Goal: Task Accomplishment & Management: Manage account settings

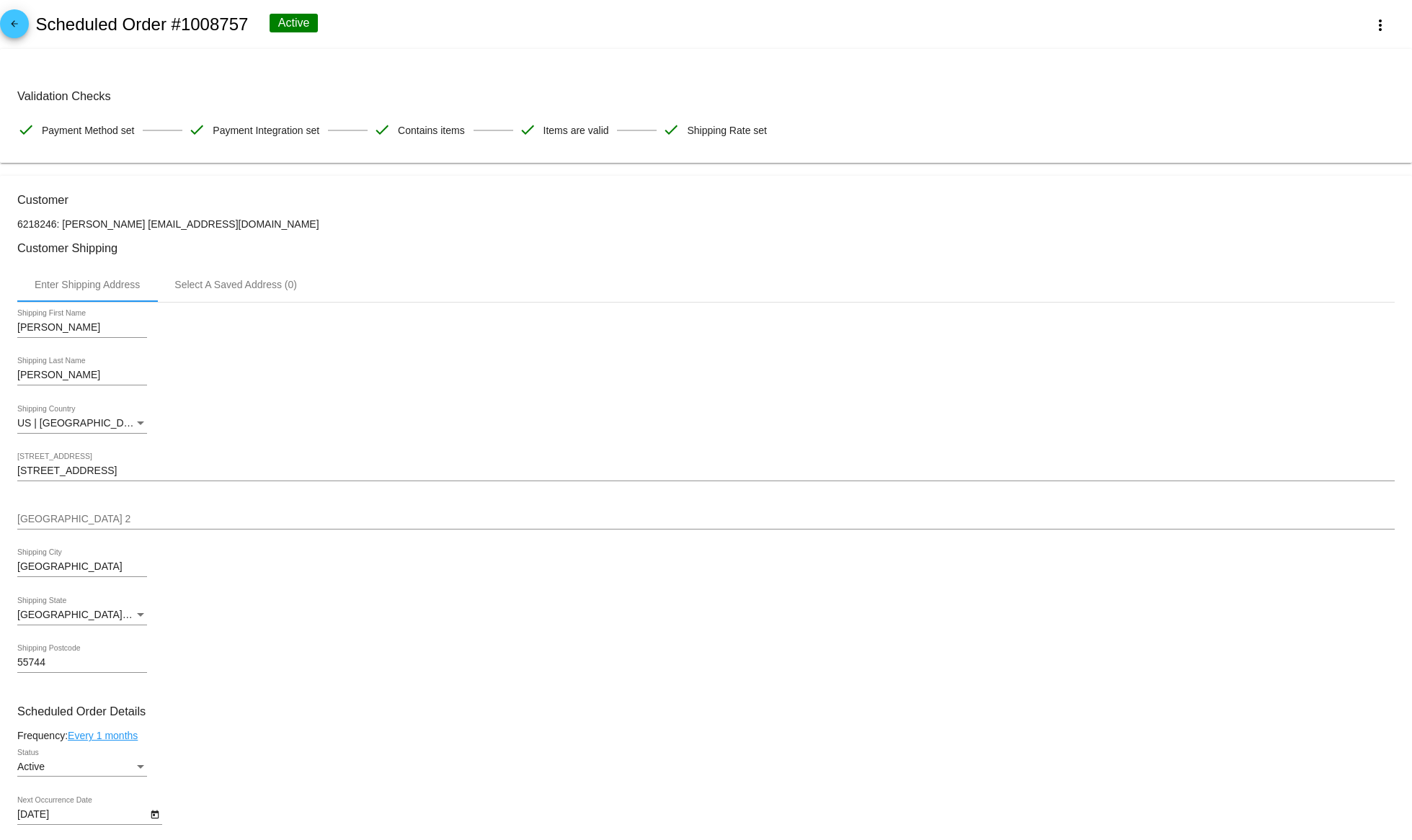
scroll to position [294, 0]
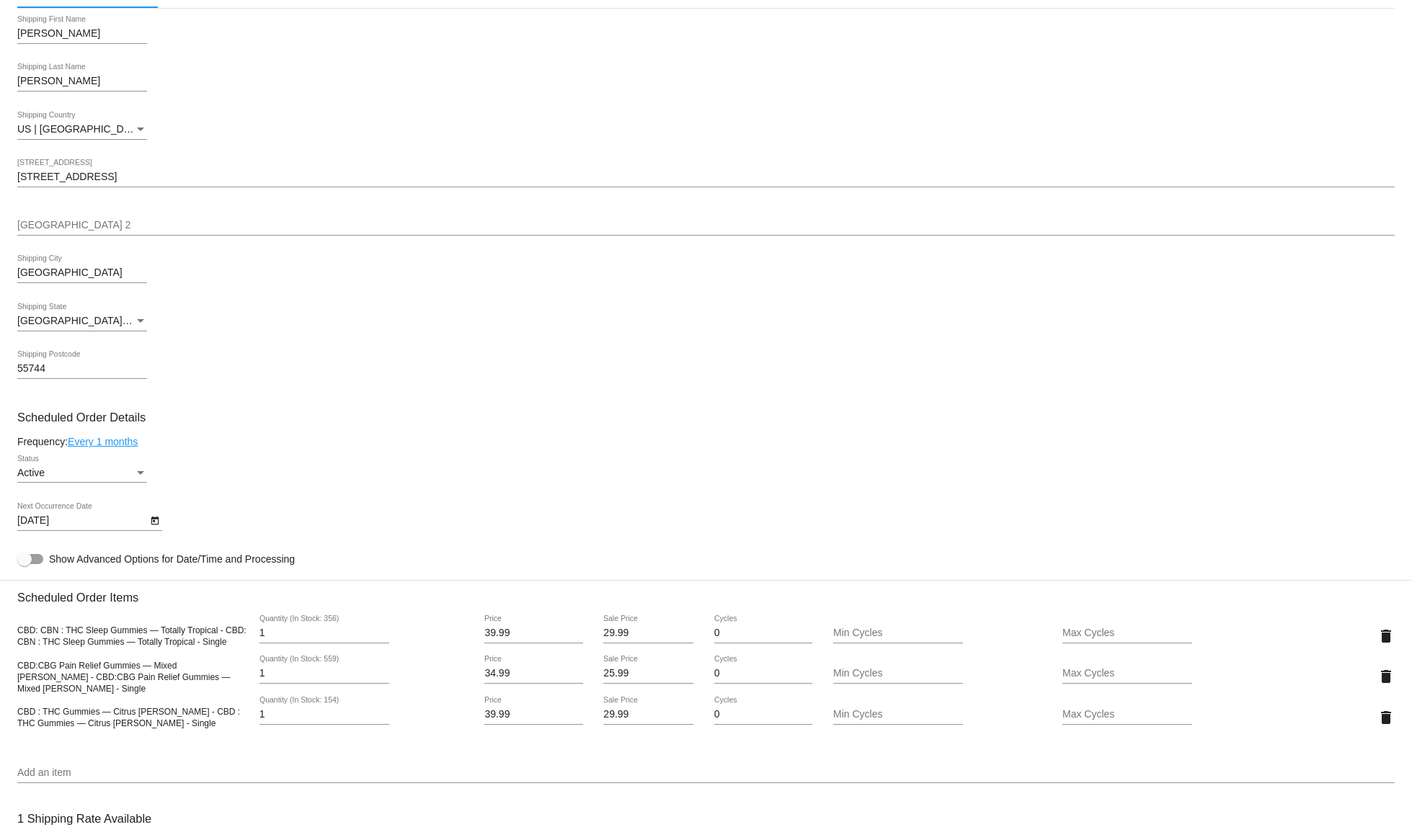
click at [60, 483] on div "Active Status" at bounding box center [82, 468] width 130 height 28
drag, startPoint x: 364, startPoint y: 429, endPoint x: 340, endPoint y: 412, distance: 29.4
click at [364, 428] on div at bounding box center [706, 420] width 1412 height 840
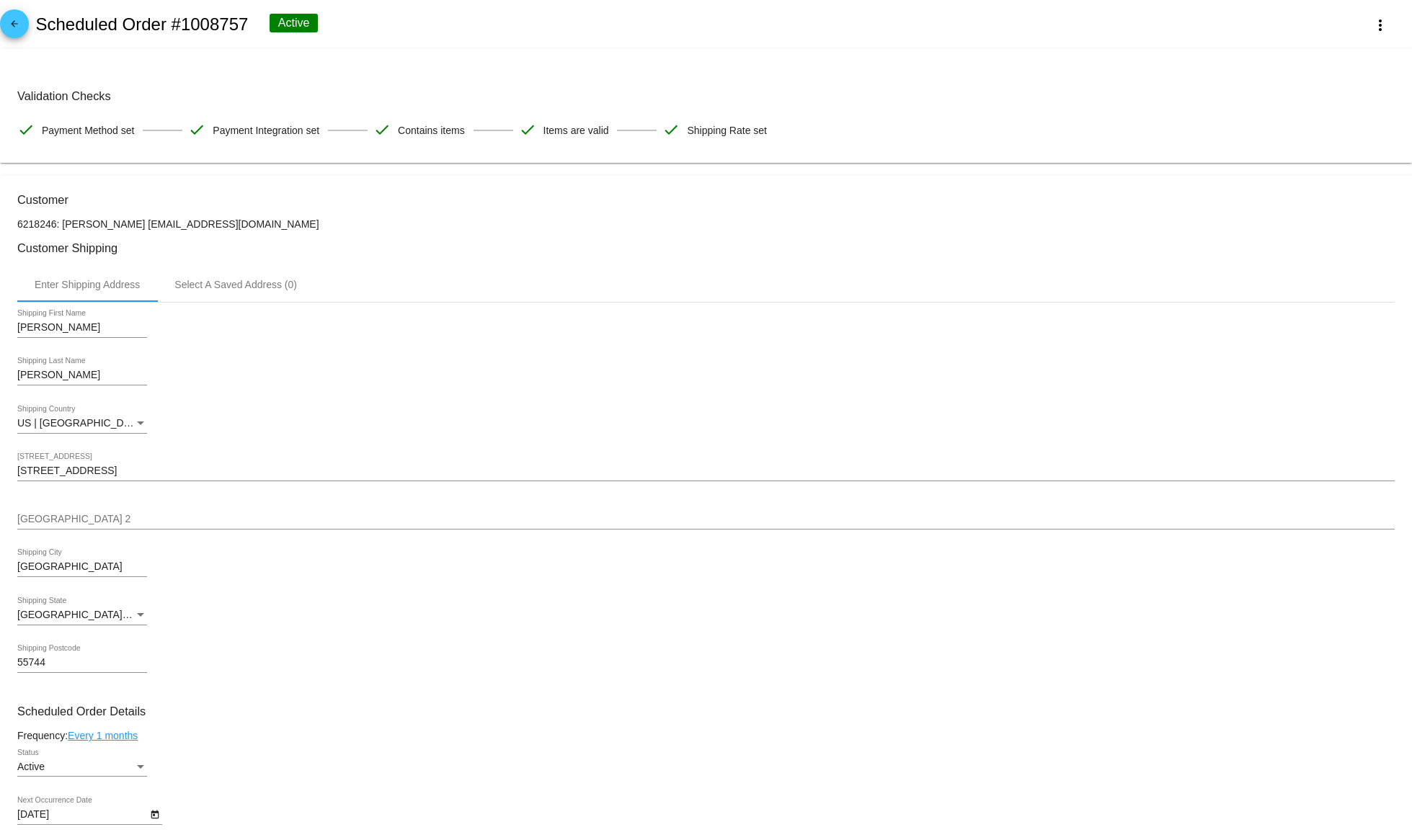
click at [227, 230] on p "6218246: Jennifer Balzum tigguns1@gmail.com" at bounding box center [706, 223] width 1377 height 11
drag, startPoint x: 235, startPoint y: 226, endPoint x: 64, endPoint y: 229, distance: 171.0
click at [64, 229] on p "6218246: Jennifer Balzum tigguns1@gmail.com" at bounding box center [706, 223] width 1377 height 11
copy p "Jennifer Balzum tigguns1@gmail.com"
click at [17, 23] on mat-icon "arrow_back" at bounding box center [14, 27] width 17 height 17
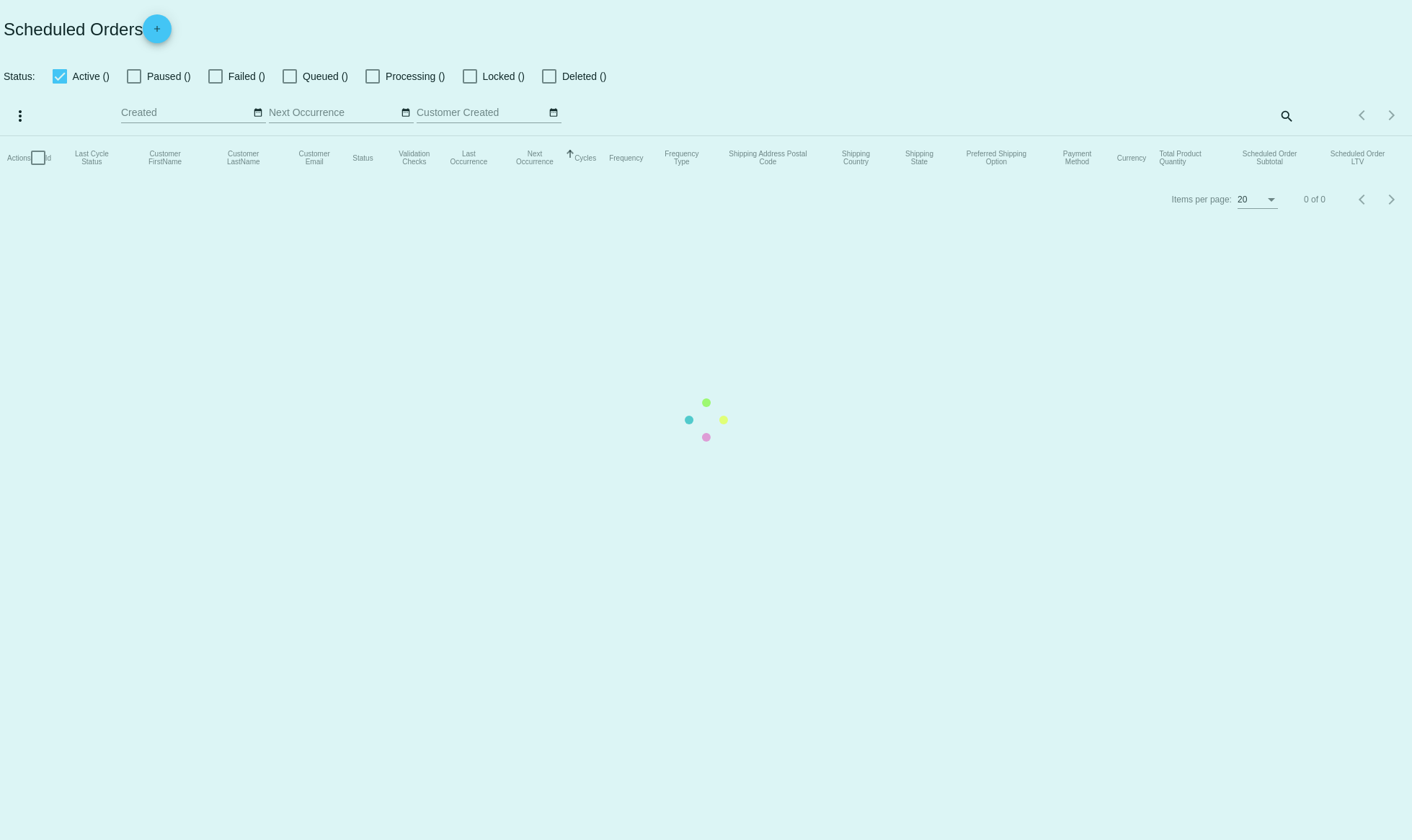
checkbox input "true"
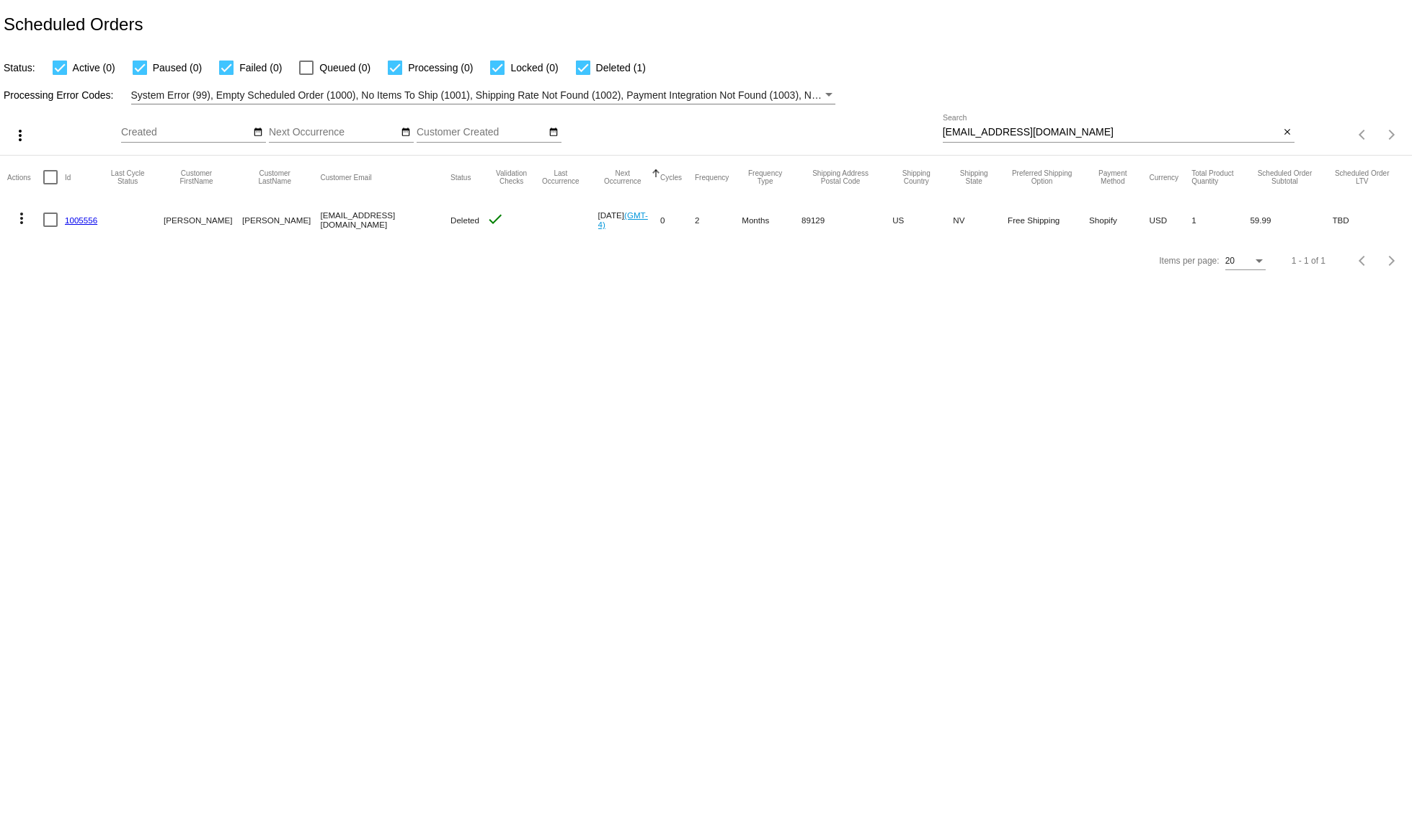
click at [1000, 137] on input "sharonbueler03@gmail.com" at bounding box center [1111, 132] width 337 height 11
click at [1034, 137] on input "sharonbueler03@gmail.com" at bounding box center [1111, 132] width 337 height 11
click at [1034, 138] on input "sharonbueler03@gmail.com" at bounding box center [1111, 132] width 337 height 11
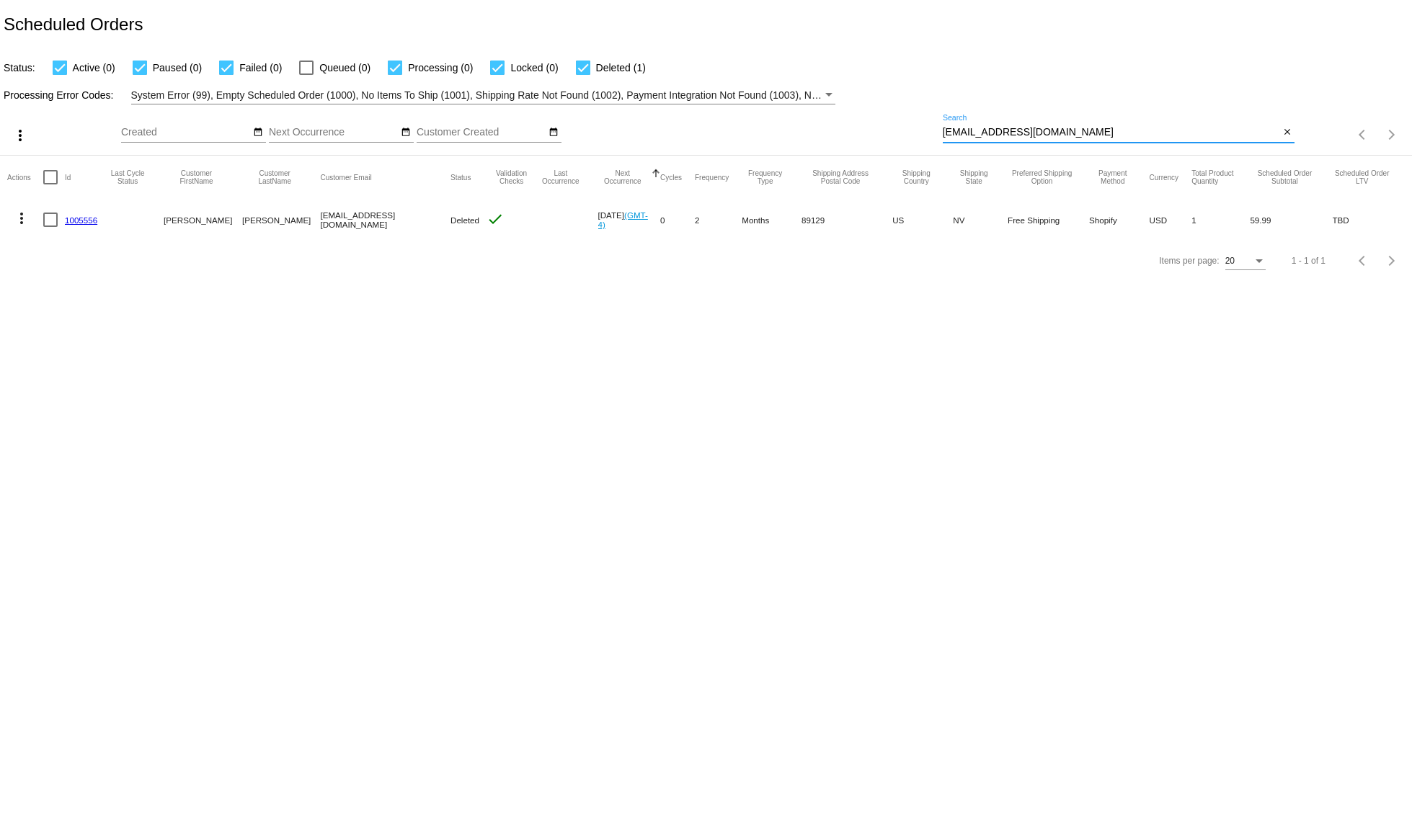
paste input
click at [976, 134] on input "sharonbueler03" at bounding box center [1111, 132] width 337 height 11
paste input "tigguns1@gmail.com"
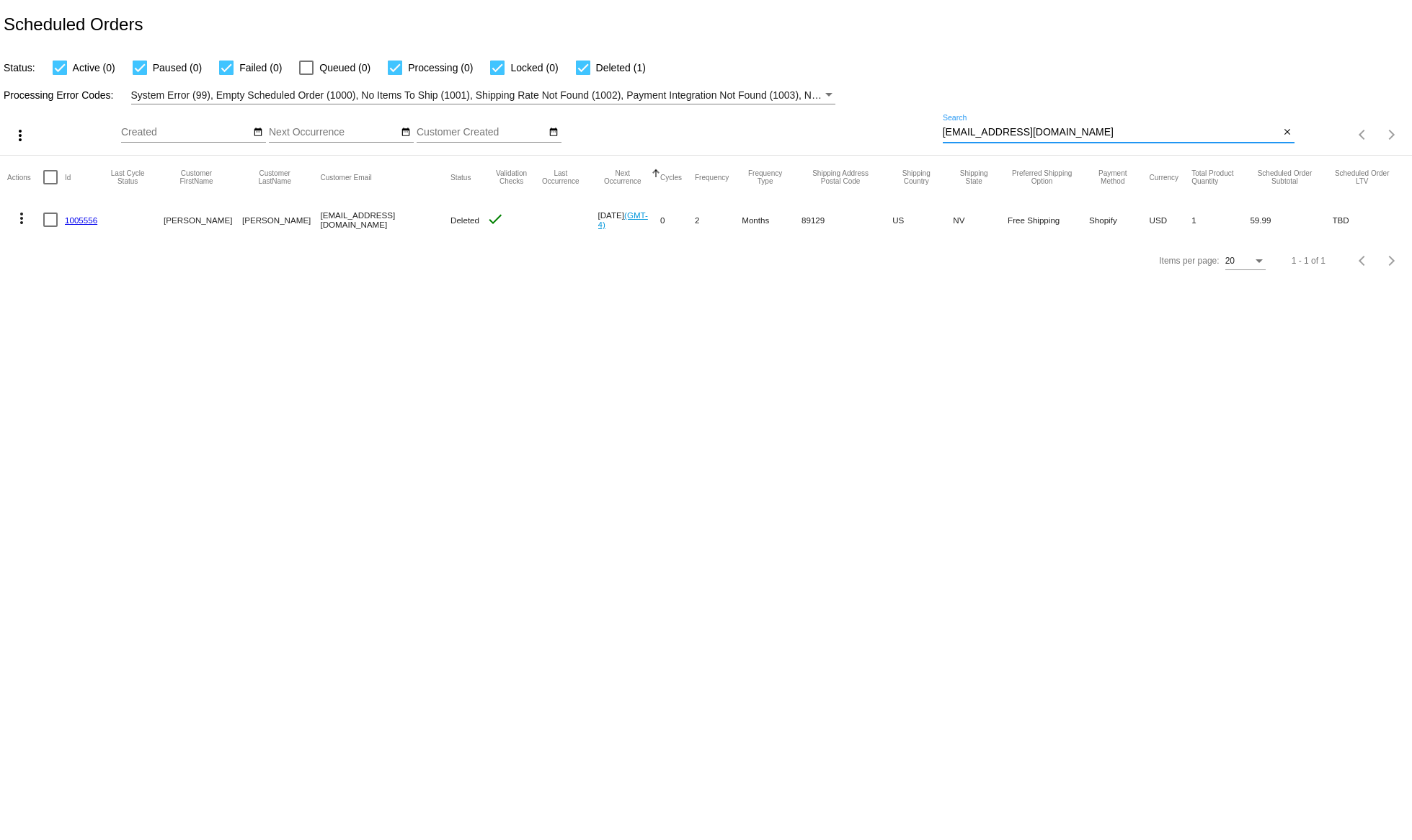
type input "tigguns1@gmail.com"
click at [25, 224] on mat-icon "more_vert" at bounding box center [21, 218] width 17 height 17
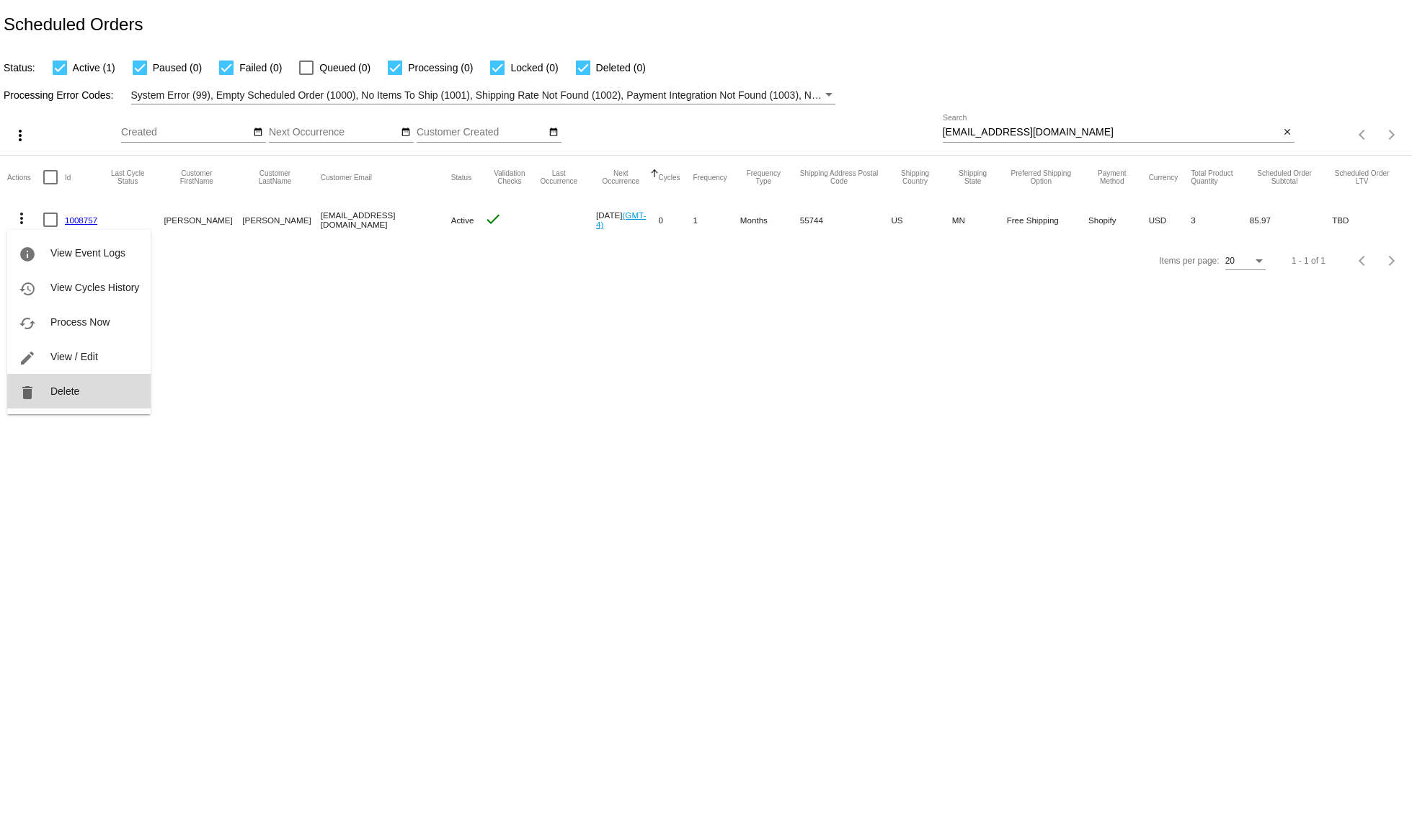
click at [69, 395] on span "Delete" at bounding box center [65, 391] width 29 height 11
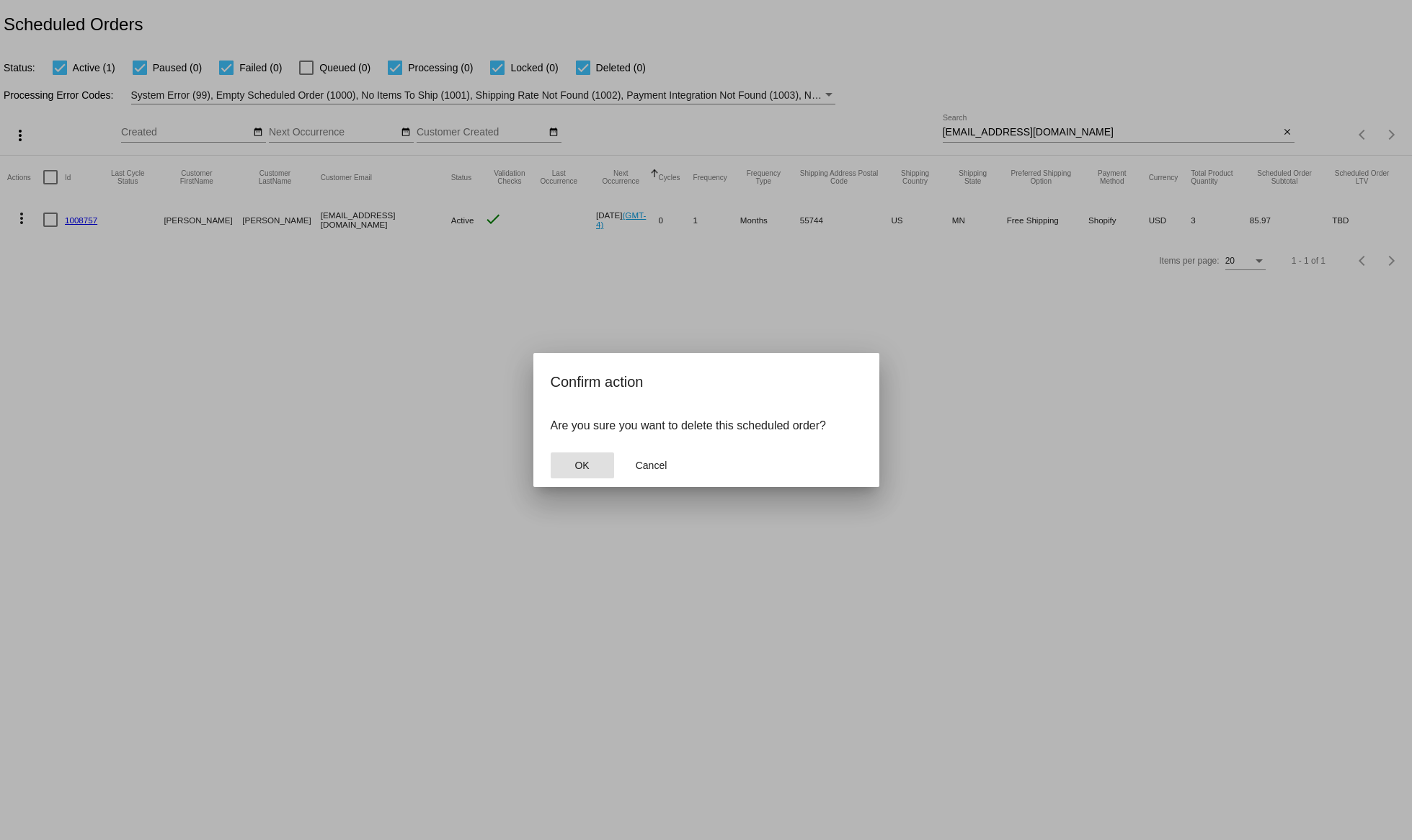
click at [574, 472] on button "OK" at bounding box center [582, 465] width 63 height 26
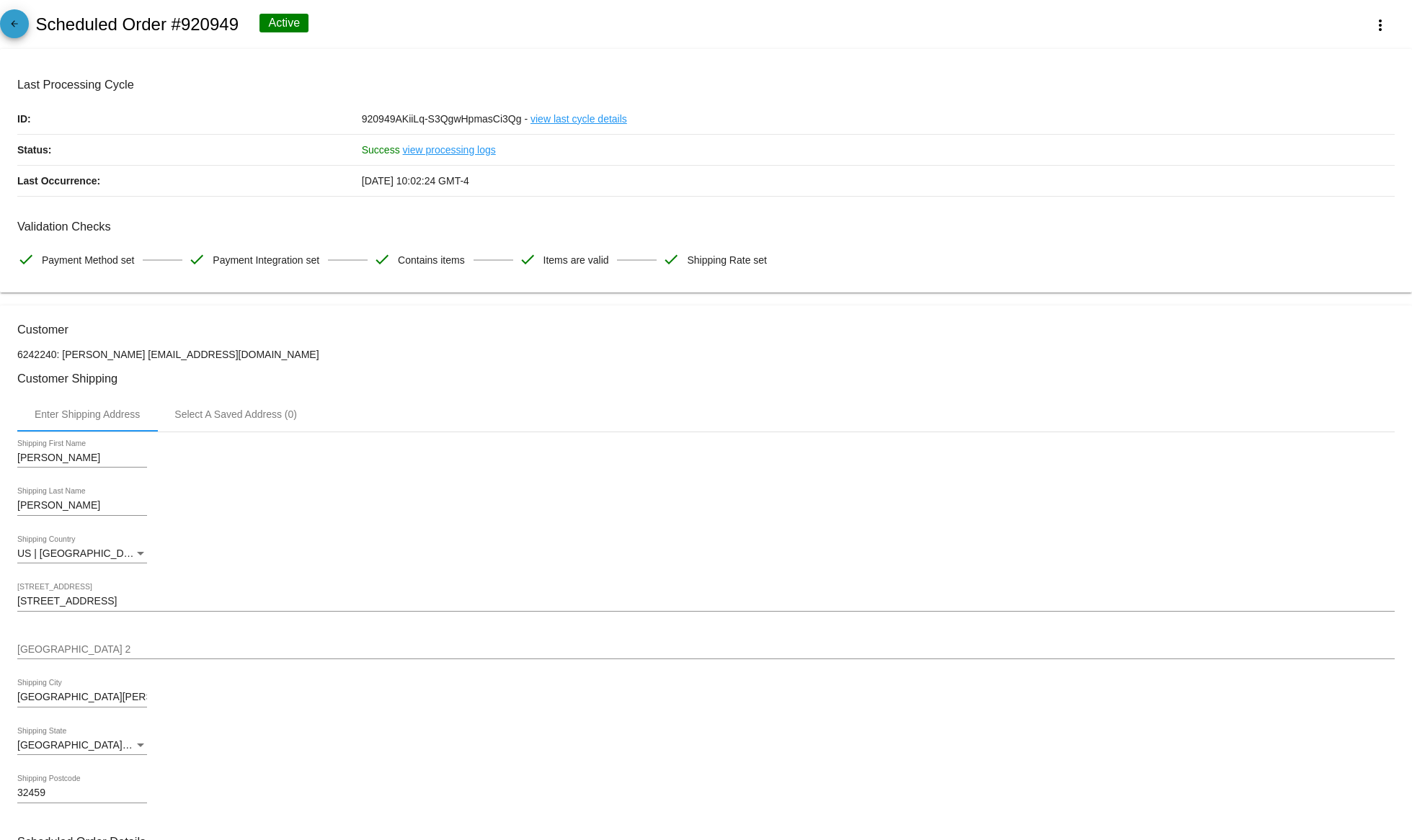
click at [18, 30] on mat-icon "arrow_back" at bounding box center [14, 27] width 17 height 17
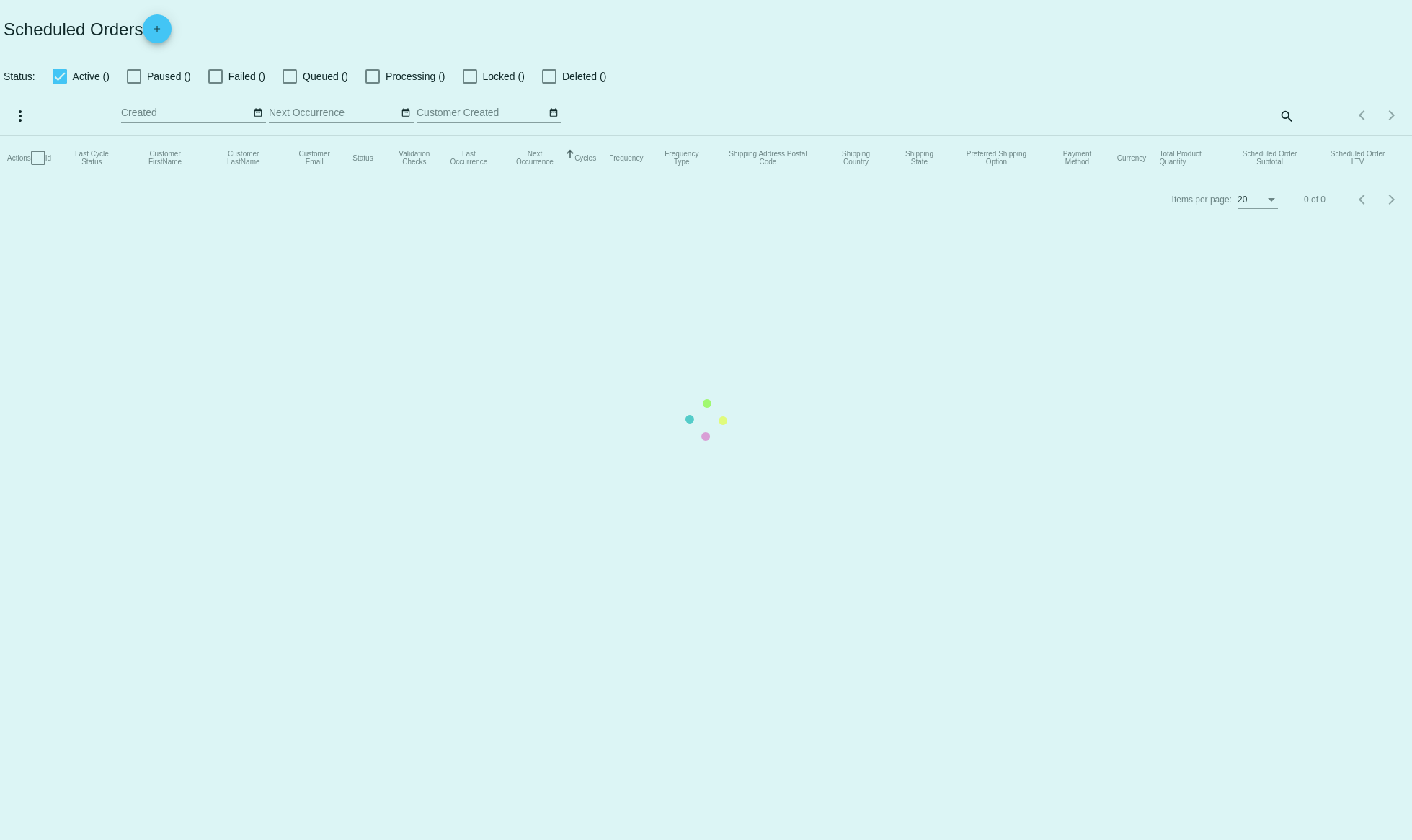
checkbox input "true"
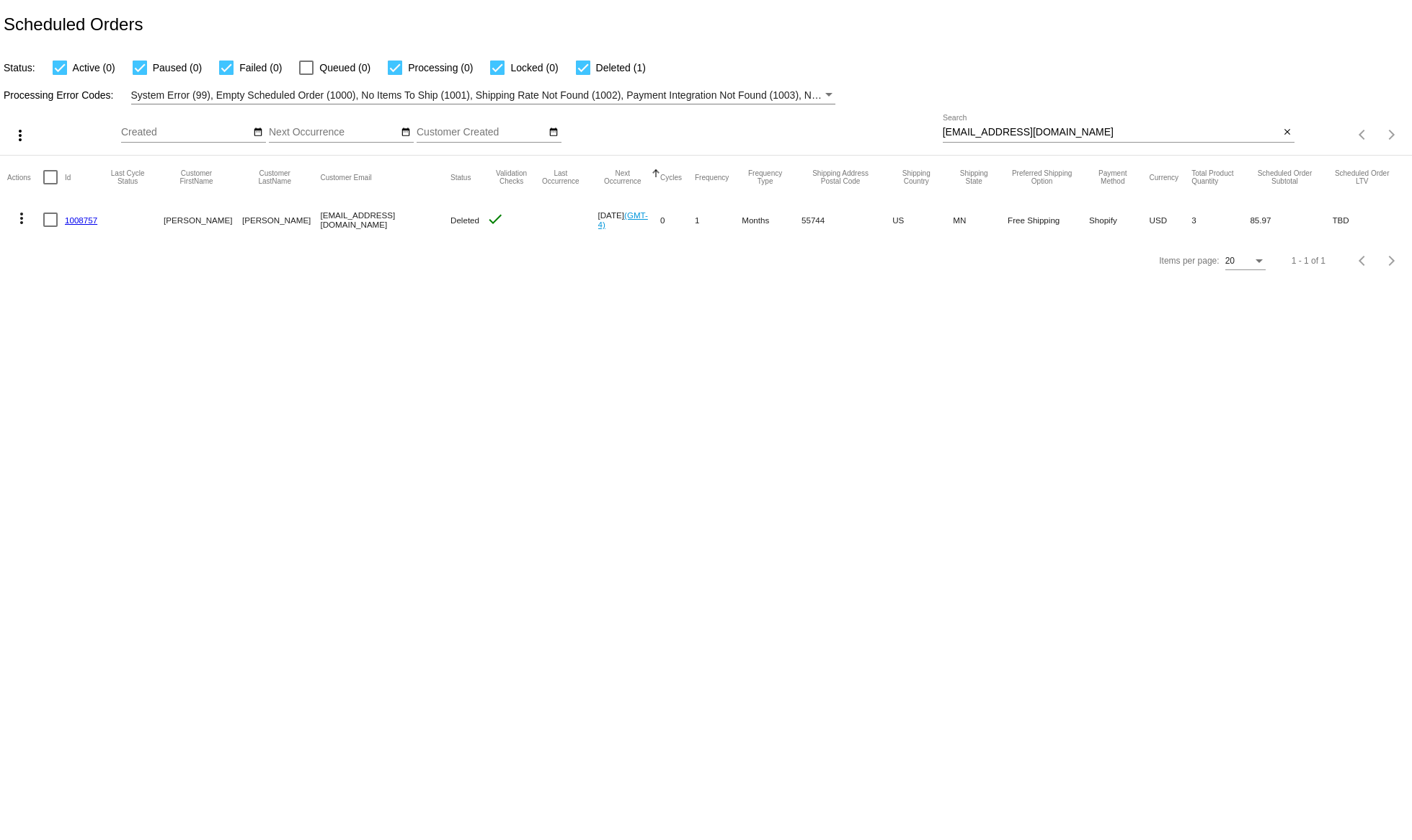
click at [991, 137] on input "tigguns1@gmail.com" at bounding box center [1111, 132] width 337 height 11
paste input "SO441847 2132798723 Michael Lehr"
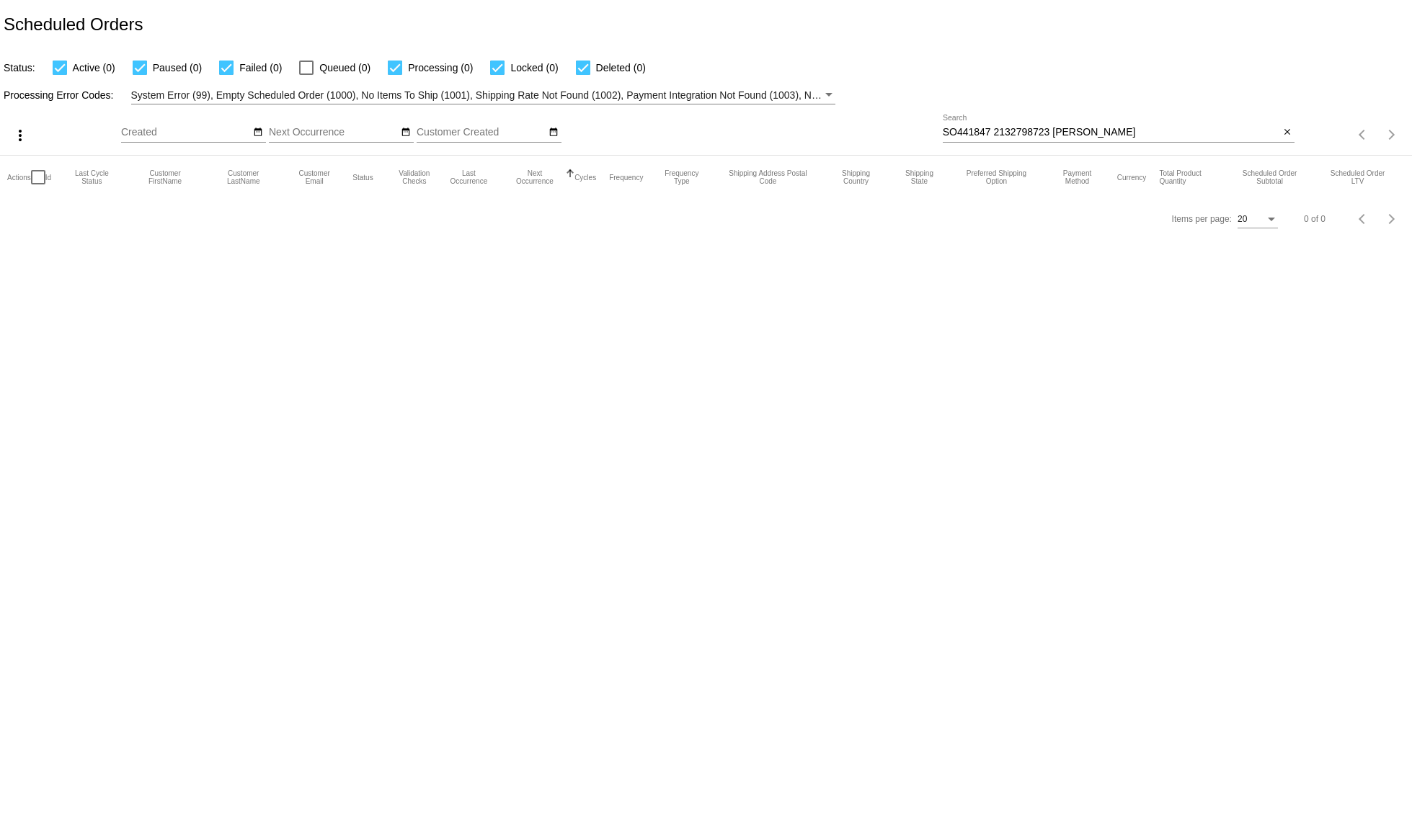
click at [1029, 127] on input "SO441847 2132798723 Michael Lehr" at bounding box center [1111, 132] width 337 height 11
paste input "lehr57@gmail.com"
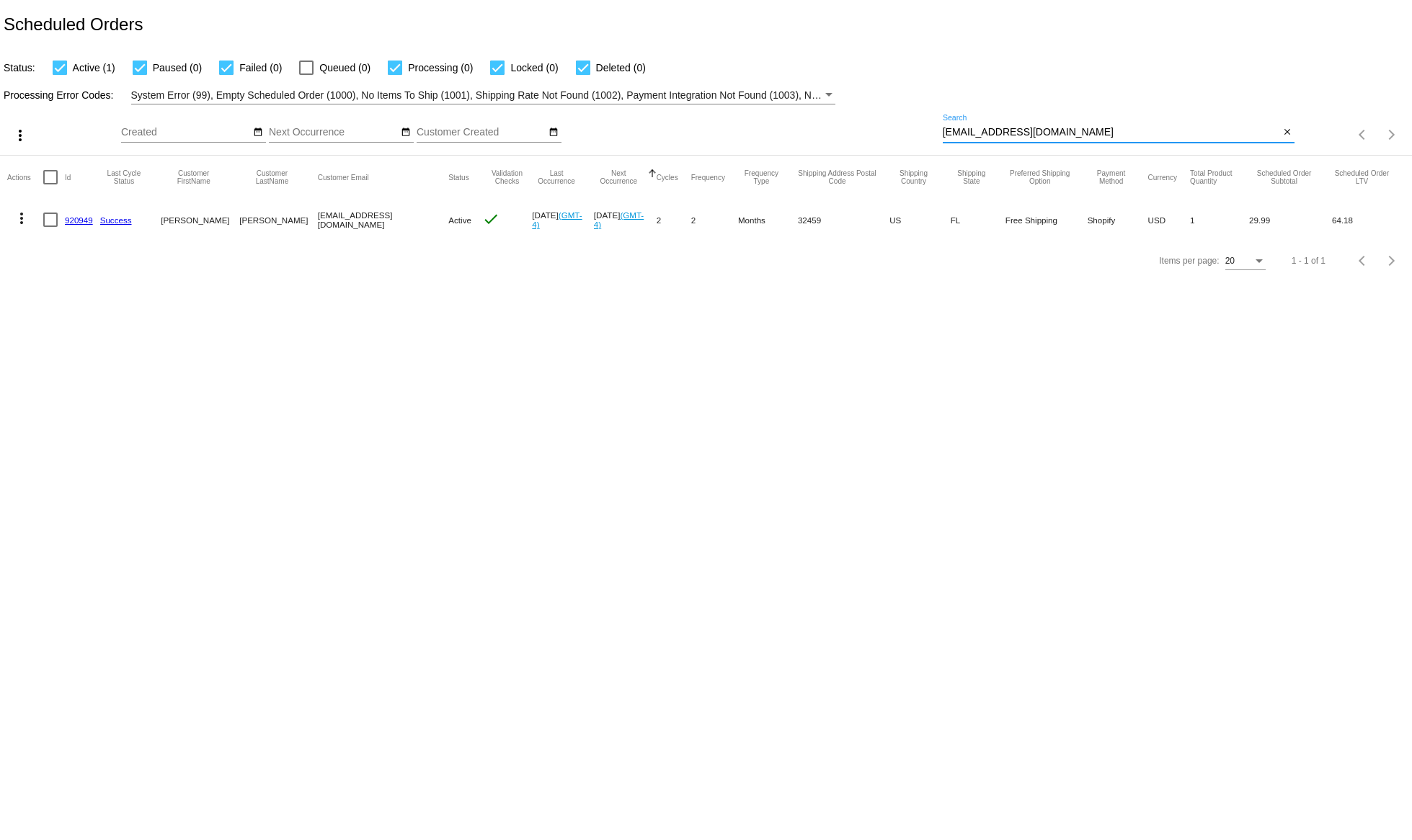
type input "lehr57@gmail.com"
click at [23, 211] on mat-icon "more_vert" at bounding box center [21, 218] width 17 height 17
click at [41, 248] on button "info View Event Logs" at bounding box center [79, 253] width 143 height 35
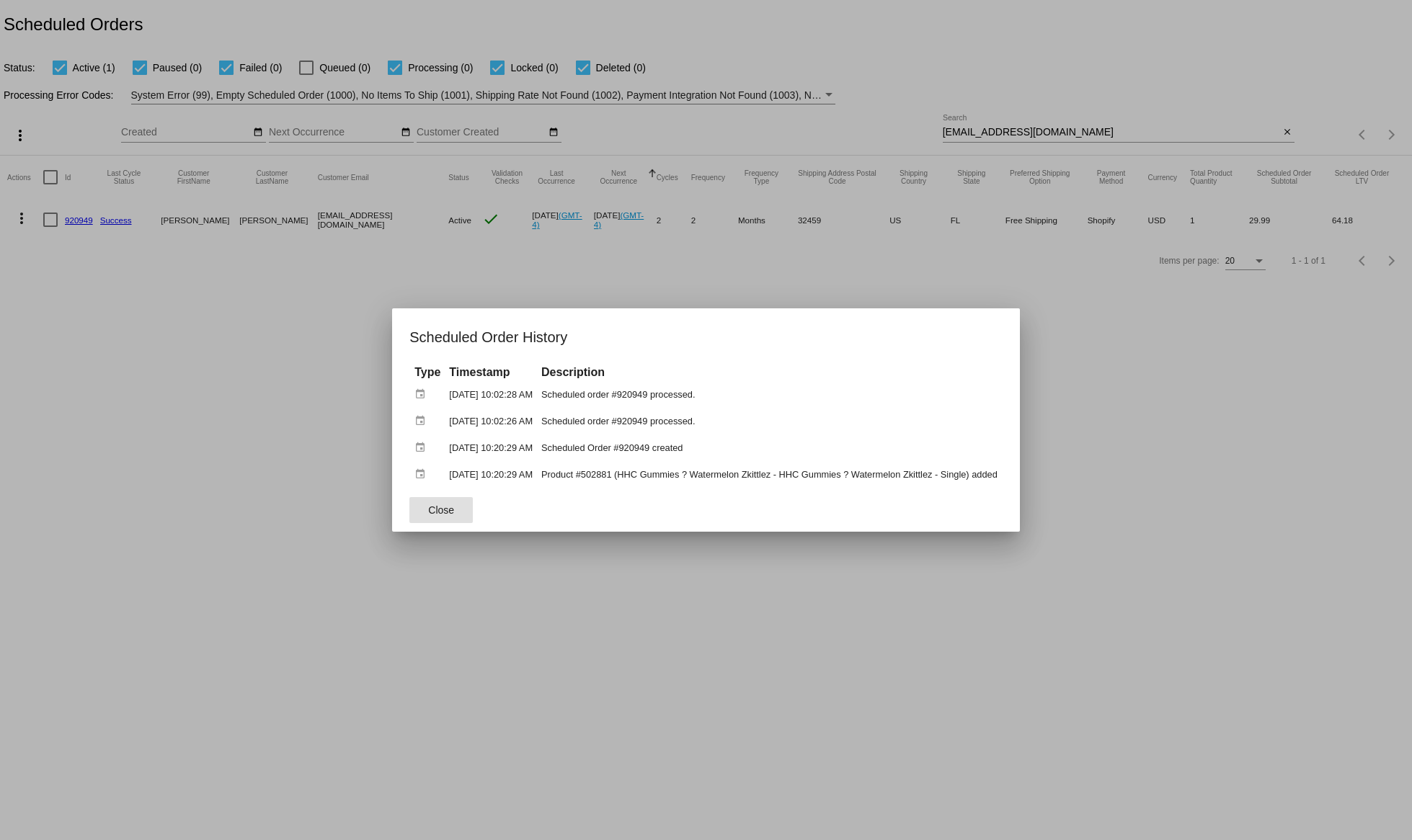
click at [428, 505] on span "Close" at bounding box center [441, 510] width 26 height 11
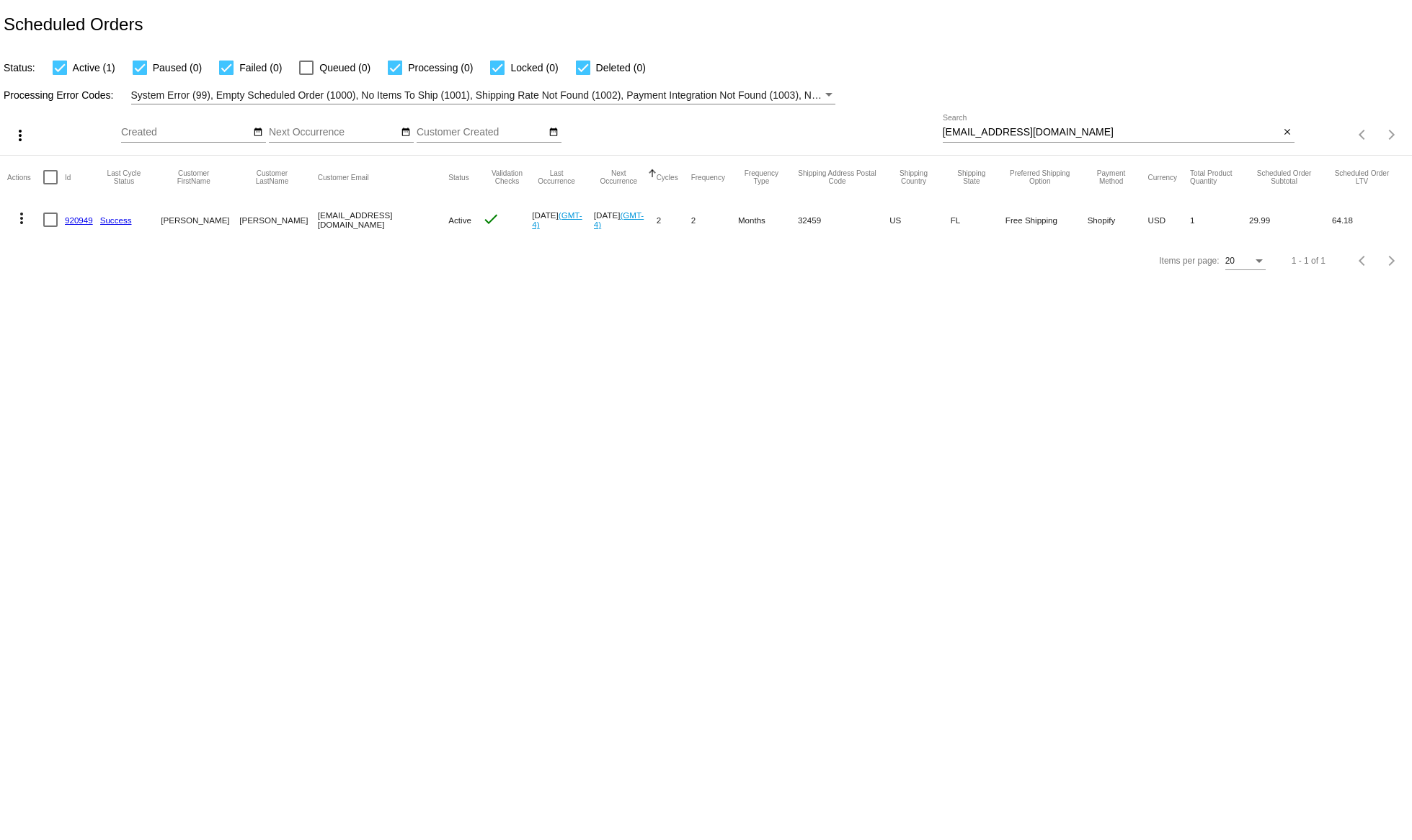
click at [32, 213] on button "more_vert" at bounding box center [22, 216] width 29 height 29
click at [72, 383] on button "delete Delete" at bounding box center [79, 391] width 143 height 35
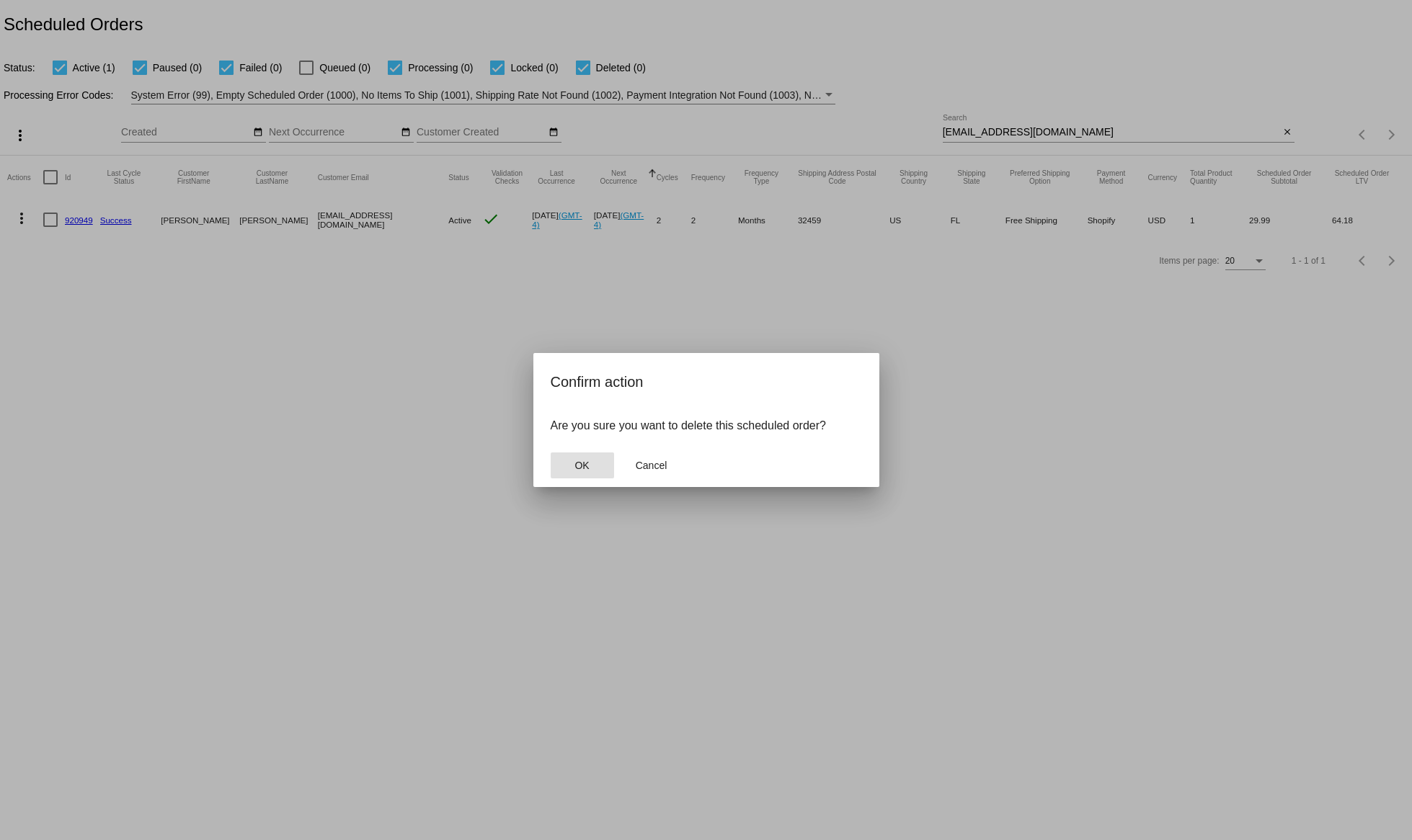
click at [586, 461] on span "OK" at bounding box center [581, 465] width 14 height 11
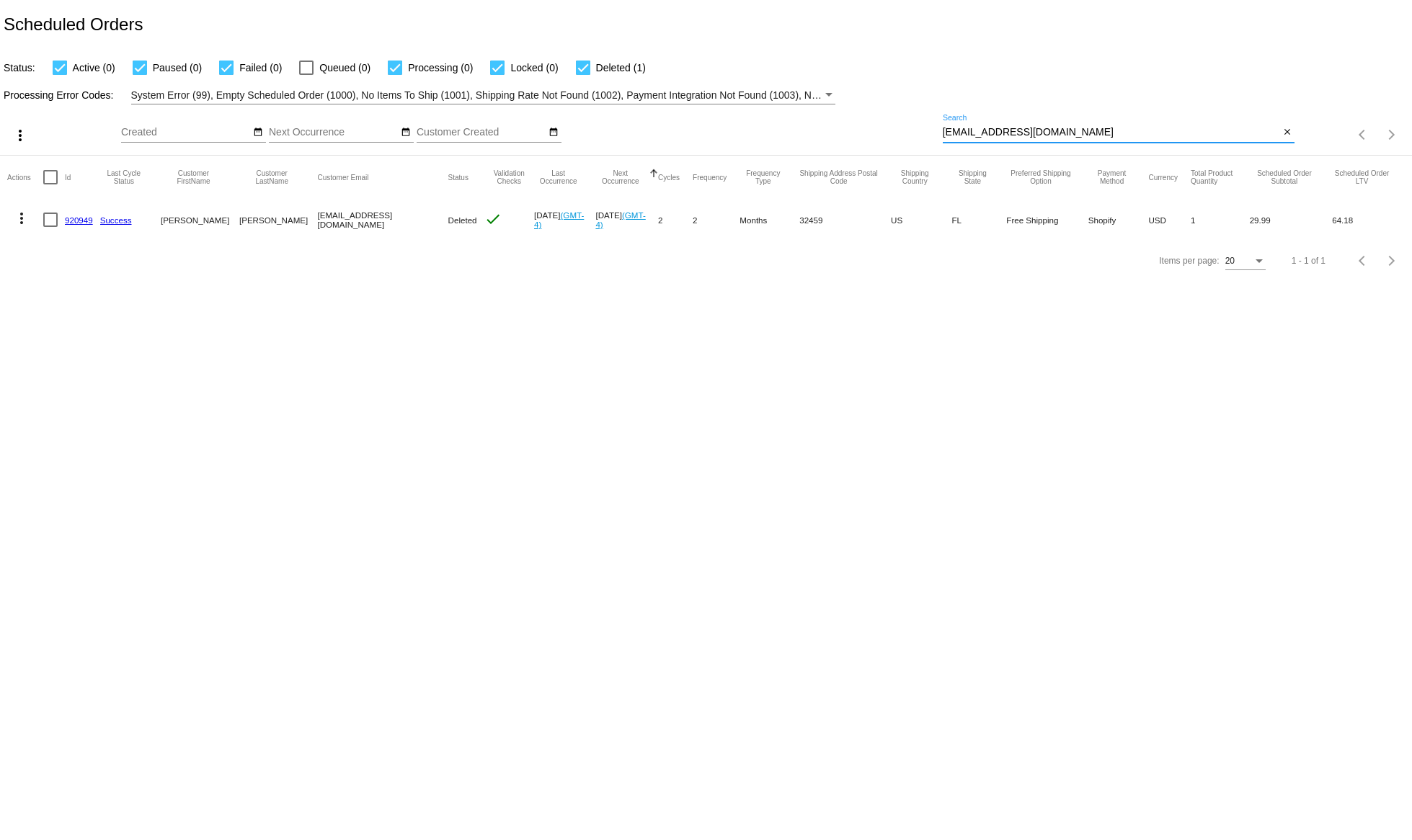
click at [1019, 133] on input "[EMAIL_ADDRESS][DOMAIN_NAME]" at bounding box center [1111, 132] width 337 height 11
paste input "[EMAIL_ADDRESS]"
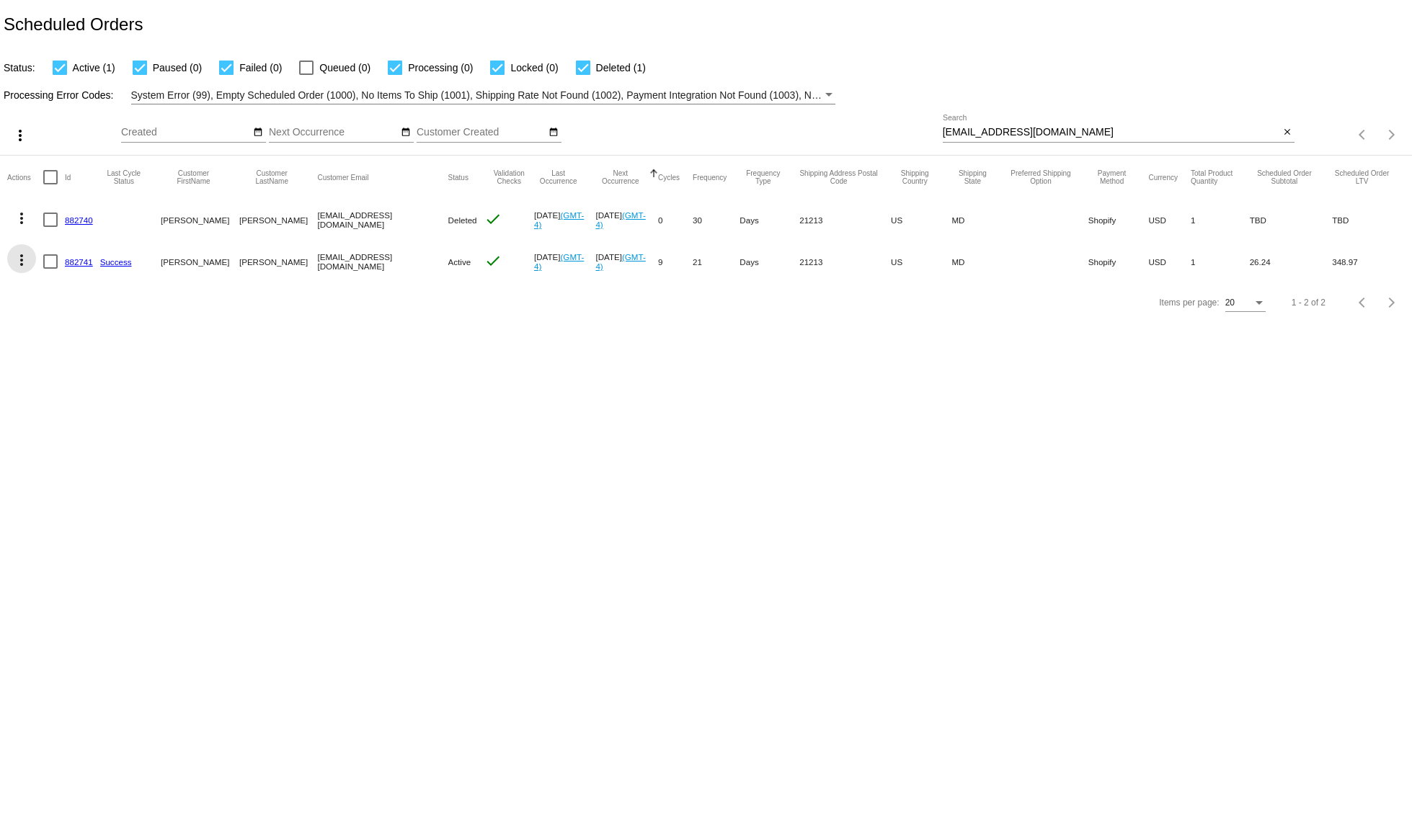
click at [22, 259] on mat-icon "more_vert" at bounding box center [21, 259] width 17 height 17
click at [20, 227] on div at bounding box center [706, 420] width 1412 height 840
click at [20, 226] on mat-icon "more_vert" at bounding box center [21, 218] width 17 height 17
click at [83, 249] on span "View Event Logs" at bounding box center [87, 253] width 75 height 11
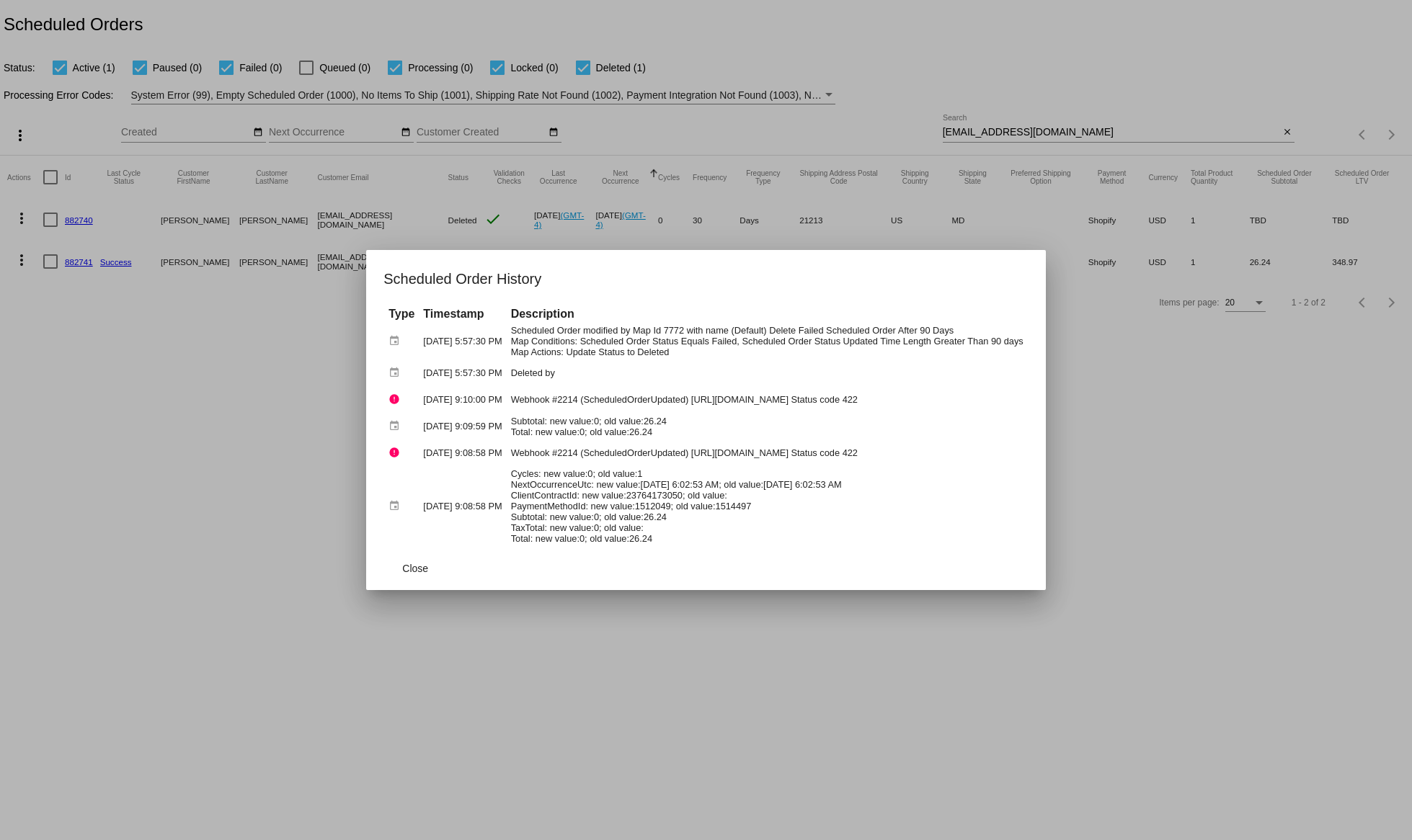
click at [1214, 441] on div at bounding box center [706, 420] width 1412 height 840
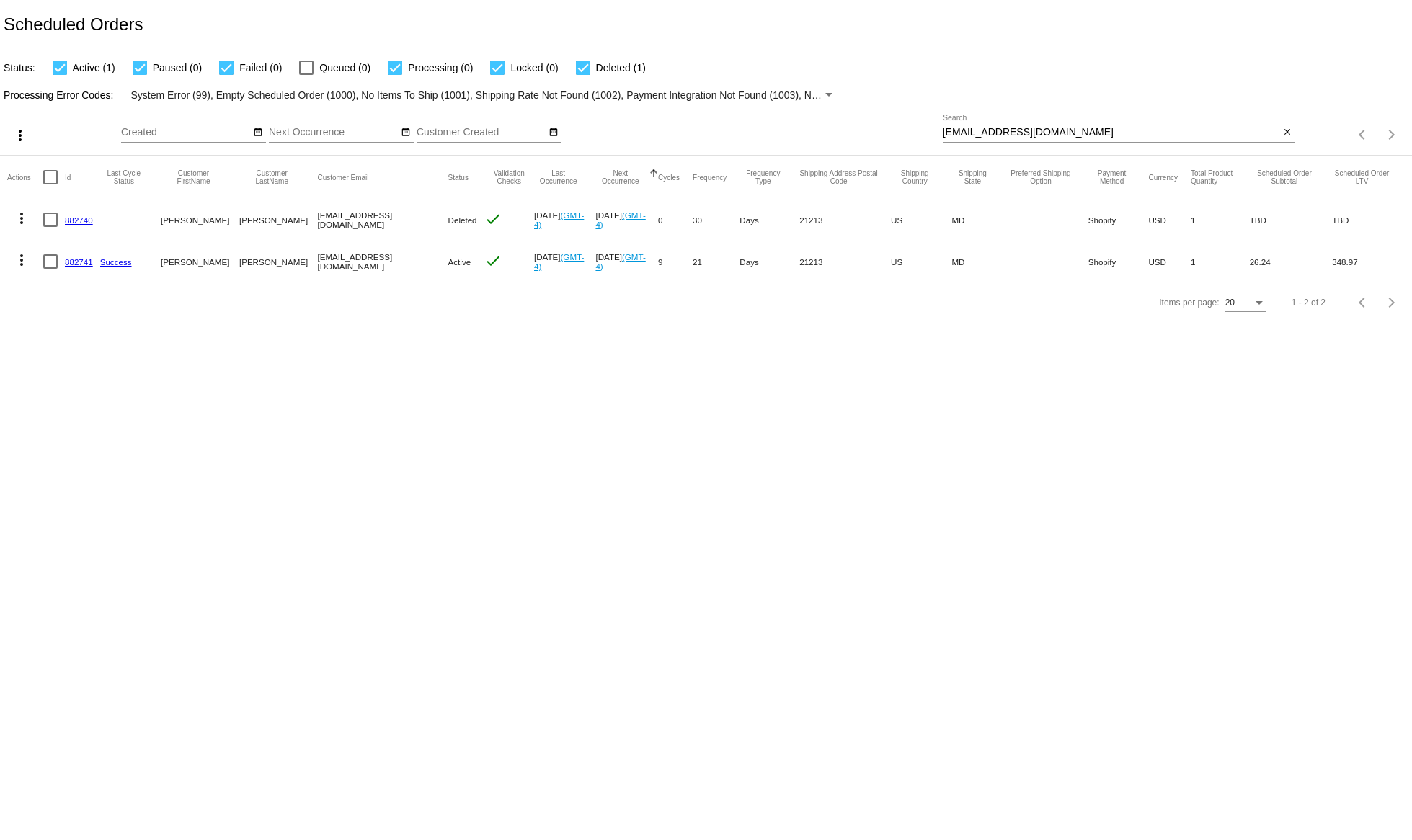
click at [994, 142] on div "lanibersch@yahoo.com Search" at bounding box center [1111, 128] width 337 height 28
click at [981, 136] on input "lanibersch@yahoo.com" at bounding box center [1111, 132] width 337 height 11
click at [981, 136] on input "lanibersch@yahoo.com" at bounding box center [1111, 132] width 337 height 11
paste input "dlivengood50@gmail"
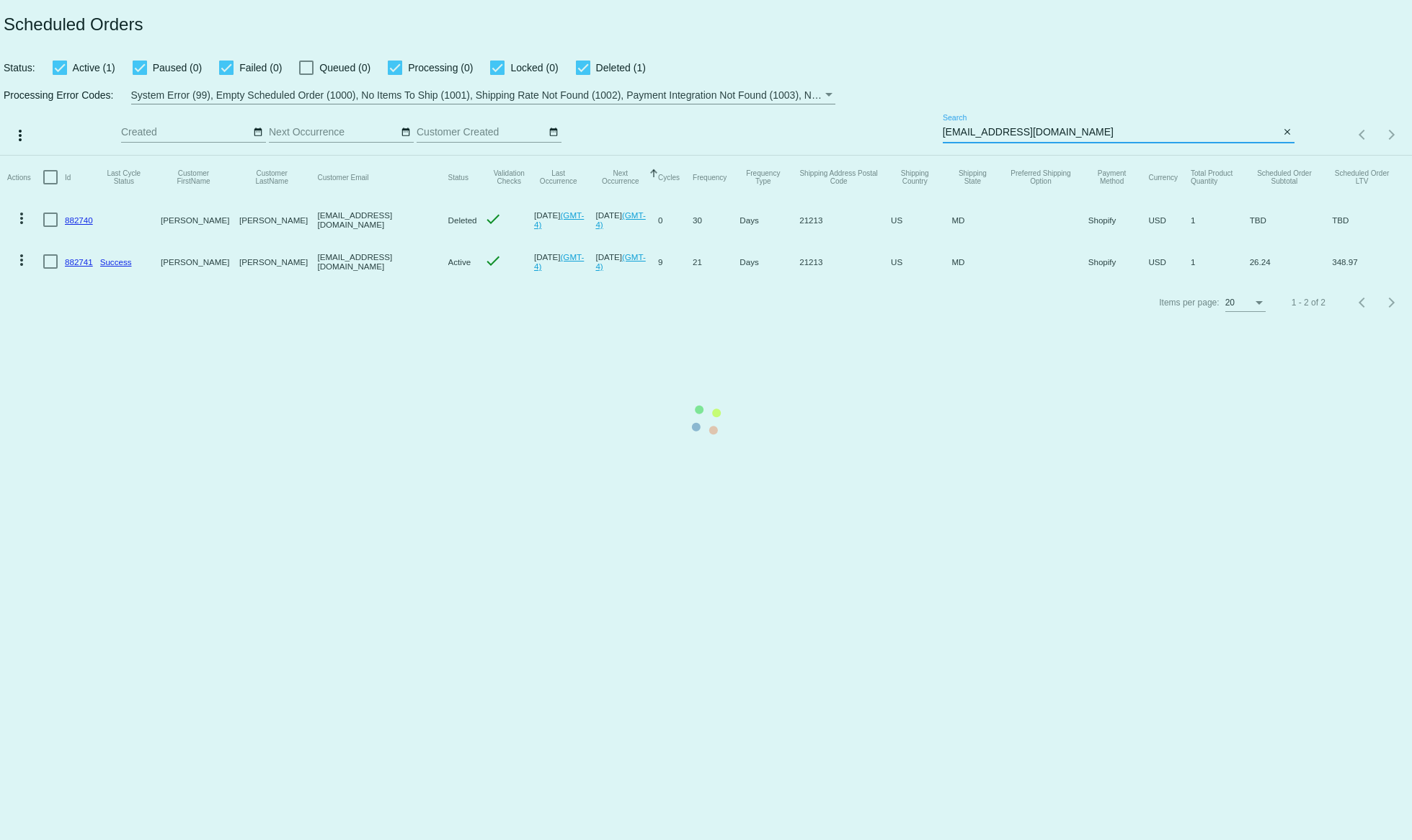
type input "dlivengood50@gmail.com"
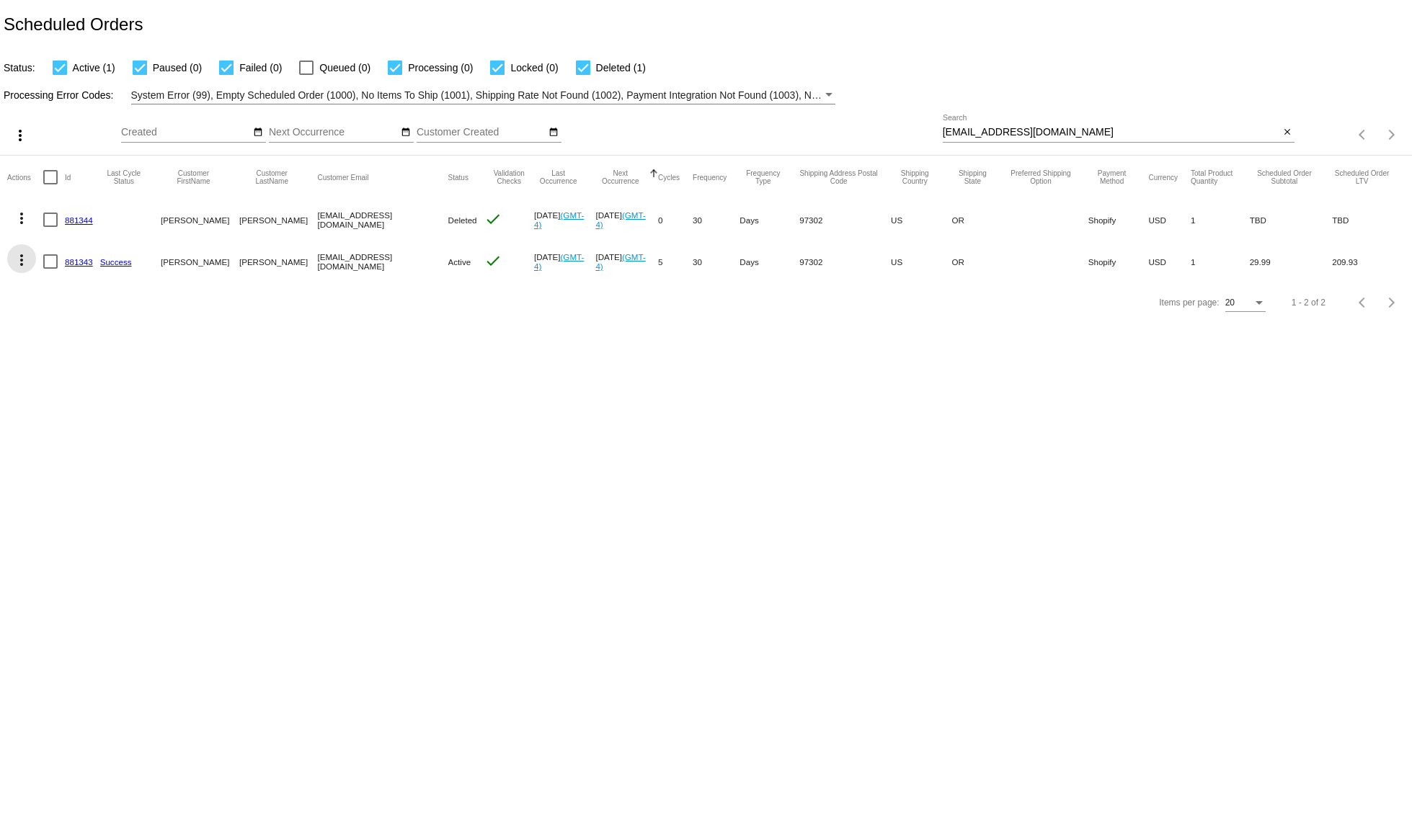
click at [21, 259] on mat-icon "more_vert" at bounding box center [21, 259] width 17 height 17
click at [65, 391] on button "edit View / Edit" at bounding box center [79, 398] width 143 height 35
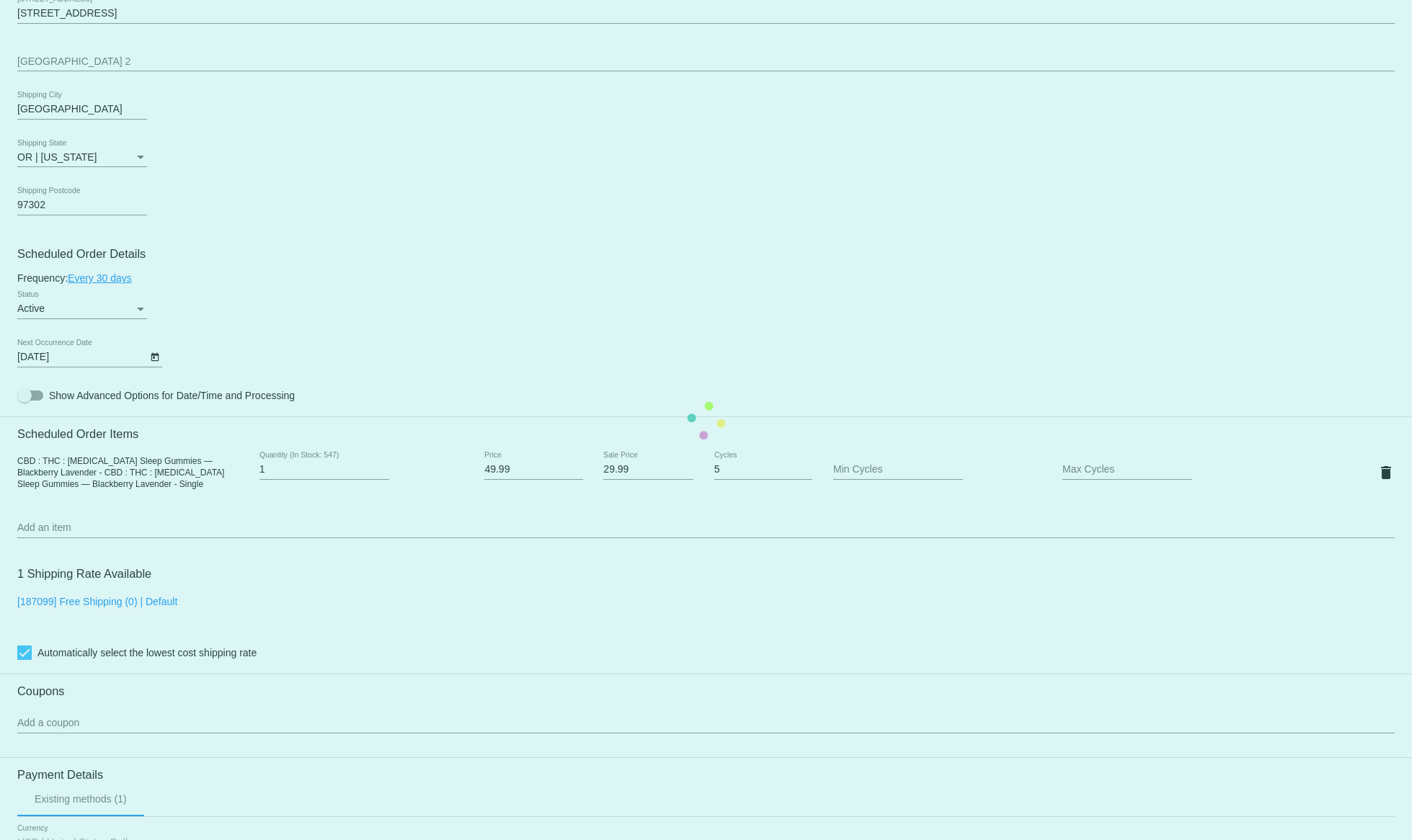
scroll to position [588, 0]
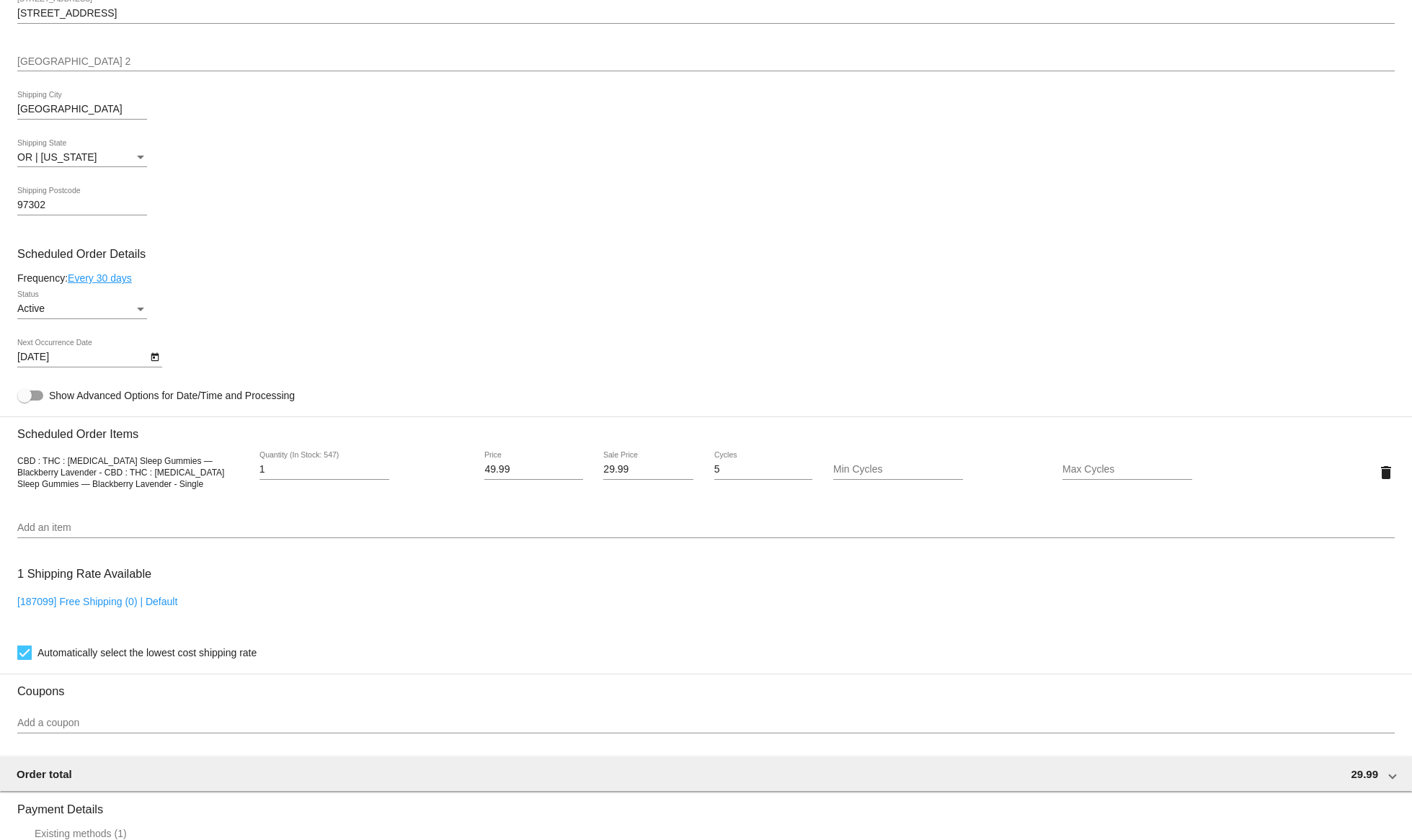
click at [21, 467] on span "CBD : THC : Melatonin Sleep Gummies — Blackberry Lavender - CBD : THC : Melaton…" at bounding box center [121, 473] width 207 height 33
click at [17, 464] on span "CBD : THC : Melatonin Sleep Gummies — Blackberry Lavender - CBD : THC : Melaton…" at bounding box center [121, 473] width 207 height 33
drag, startPoint x: 17, startPoint y: 464, endPoint x: 53, endPoint y: 473, distance: 37.1
click at [53, 473] on span "CBD : THC : Melatonin Sleep Gummies — Blackberry Lavender - CBD : THC : Melaton…" at bounding box center [121, 473] width 207 height 33
copy span "CBD : THC : Melatonin Sleep Gummies — Blackberry Lavender"
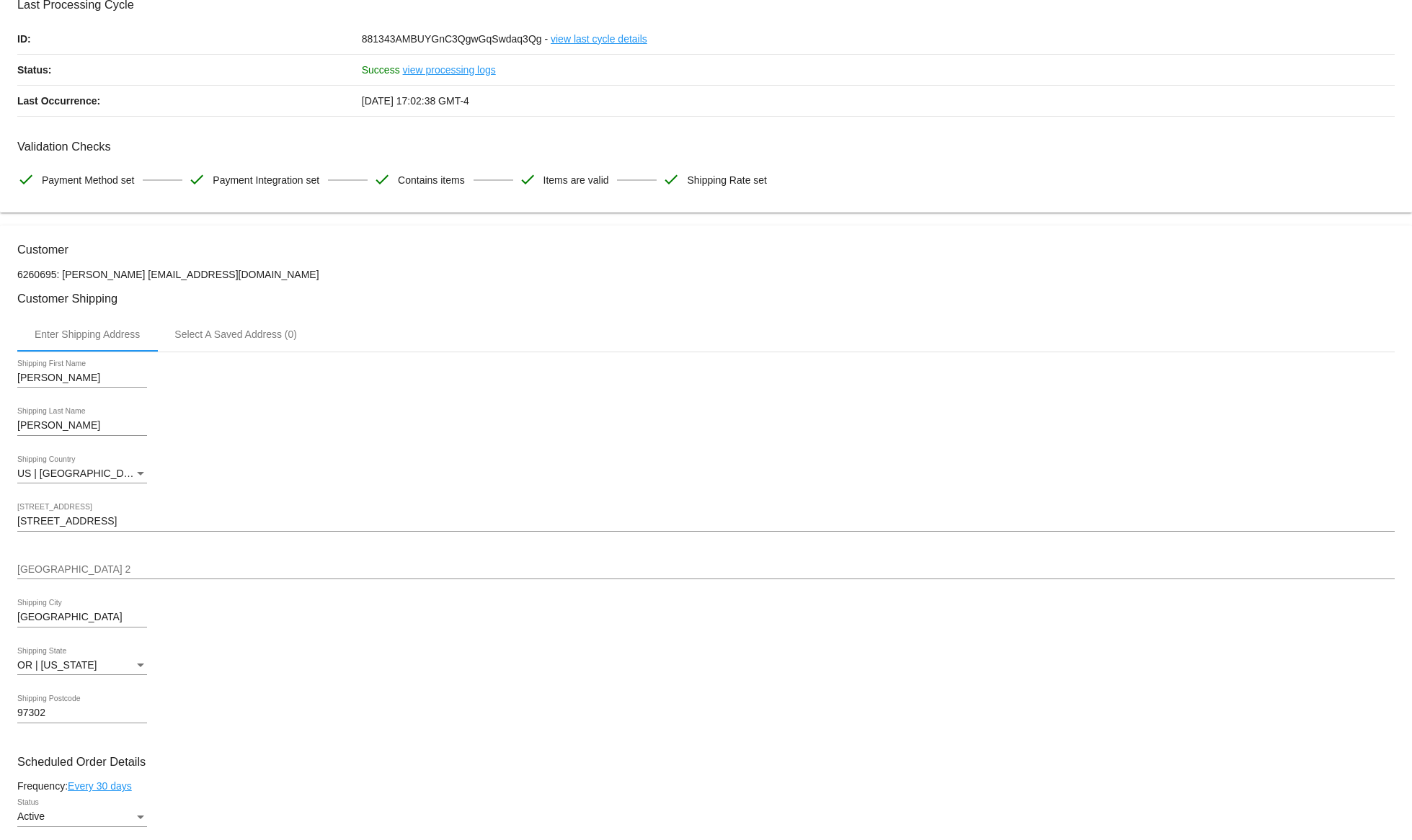
scroll to position [0, 0]
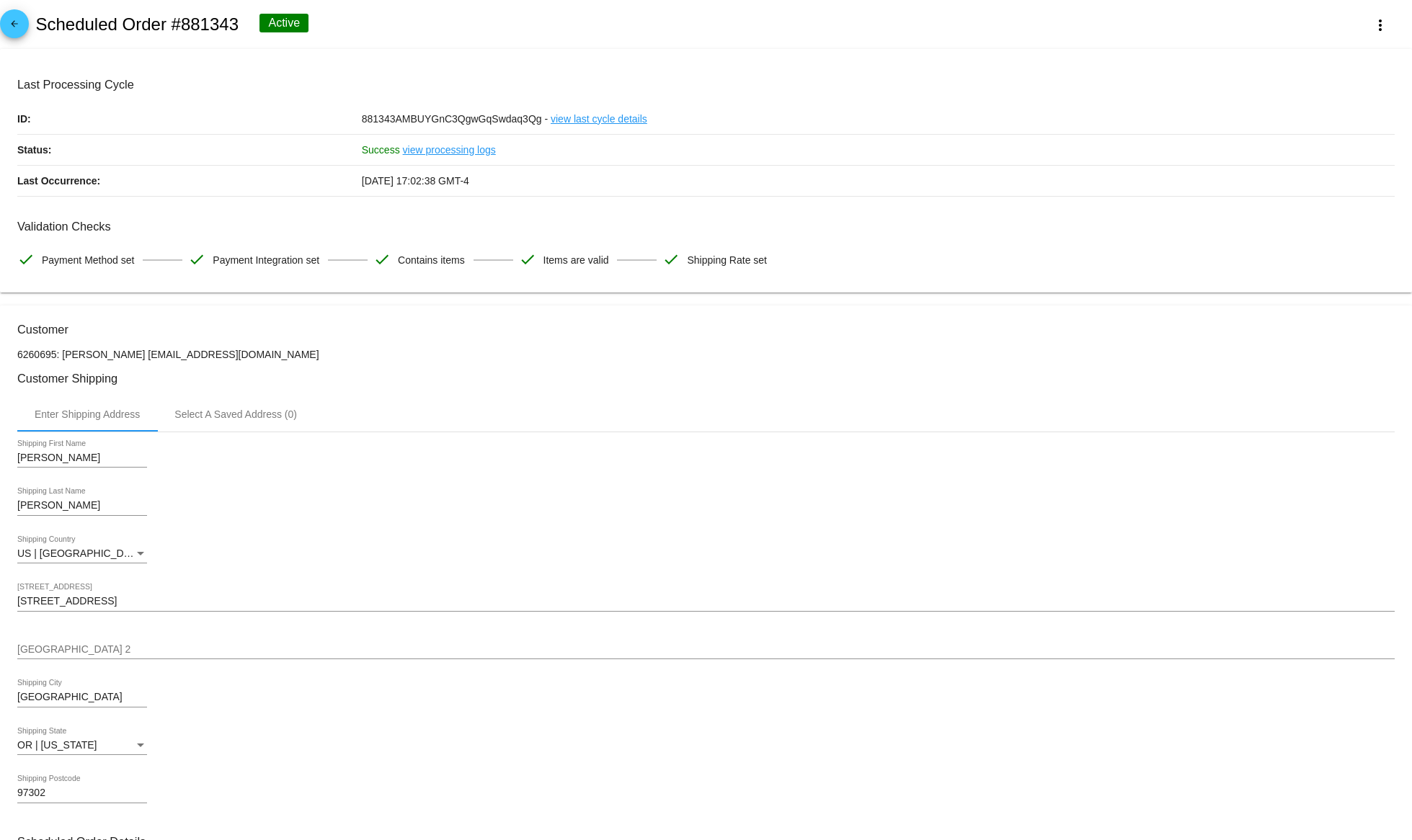
click at [26, 35] on div "arrow_back Scheduled Order #881343 Active more_vert" at bounding box center [706, 24] width 1412 height 49
drag, startPoint x: 0, startPoint y: 22, endPoint x: 11, endPoint y: 24, distance: 11.2
click at [2, 22] on div "arrow_back Scheduled Order #881343 Active more_vert" at bounding box center [706, 24] width 1412 height 49
click at [11, 25] on mat-icon "arrow_back" at bounding box center [14, 27] width 17 height 17
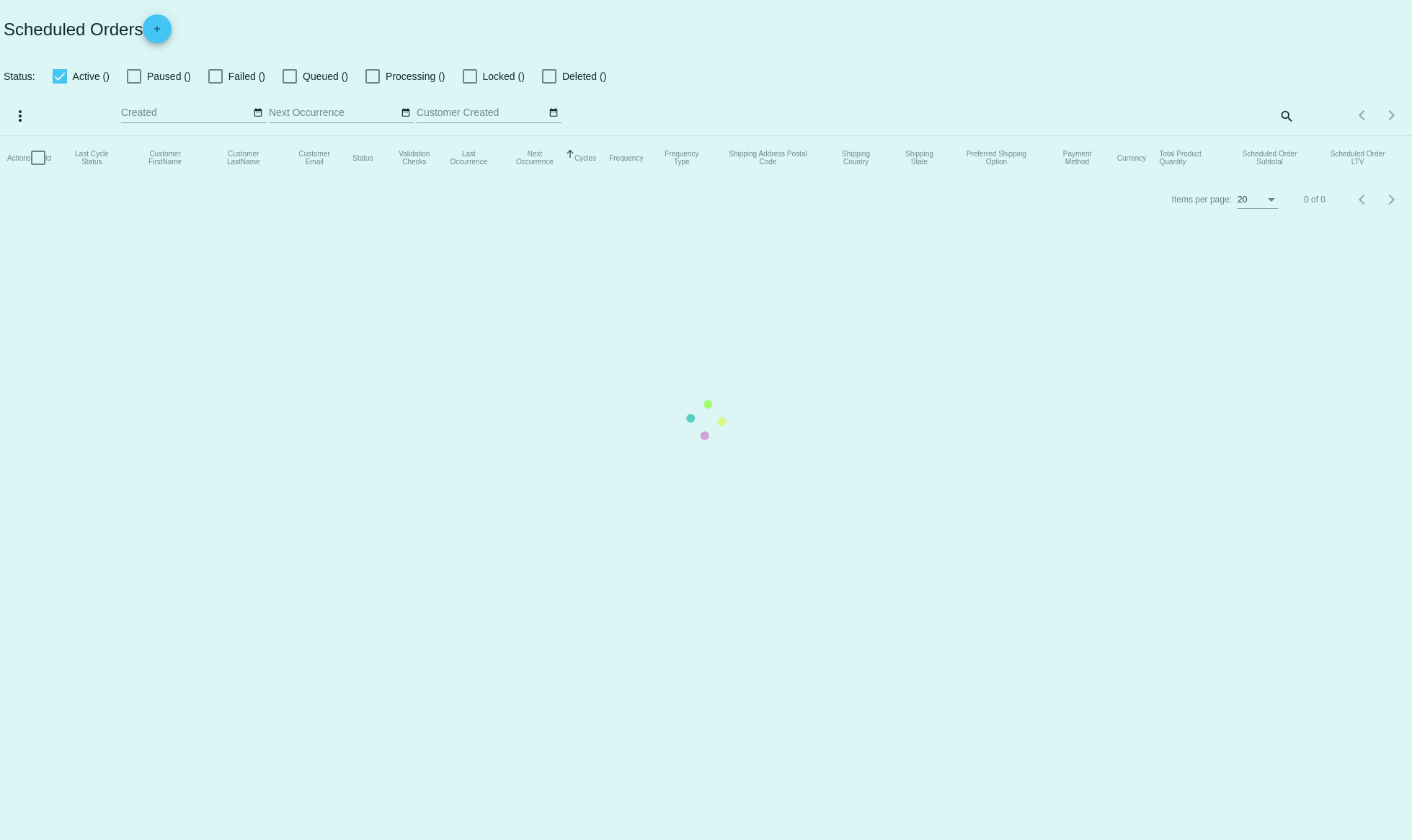
checkbox input "true"
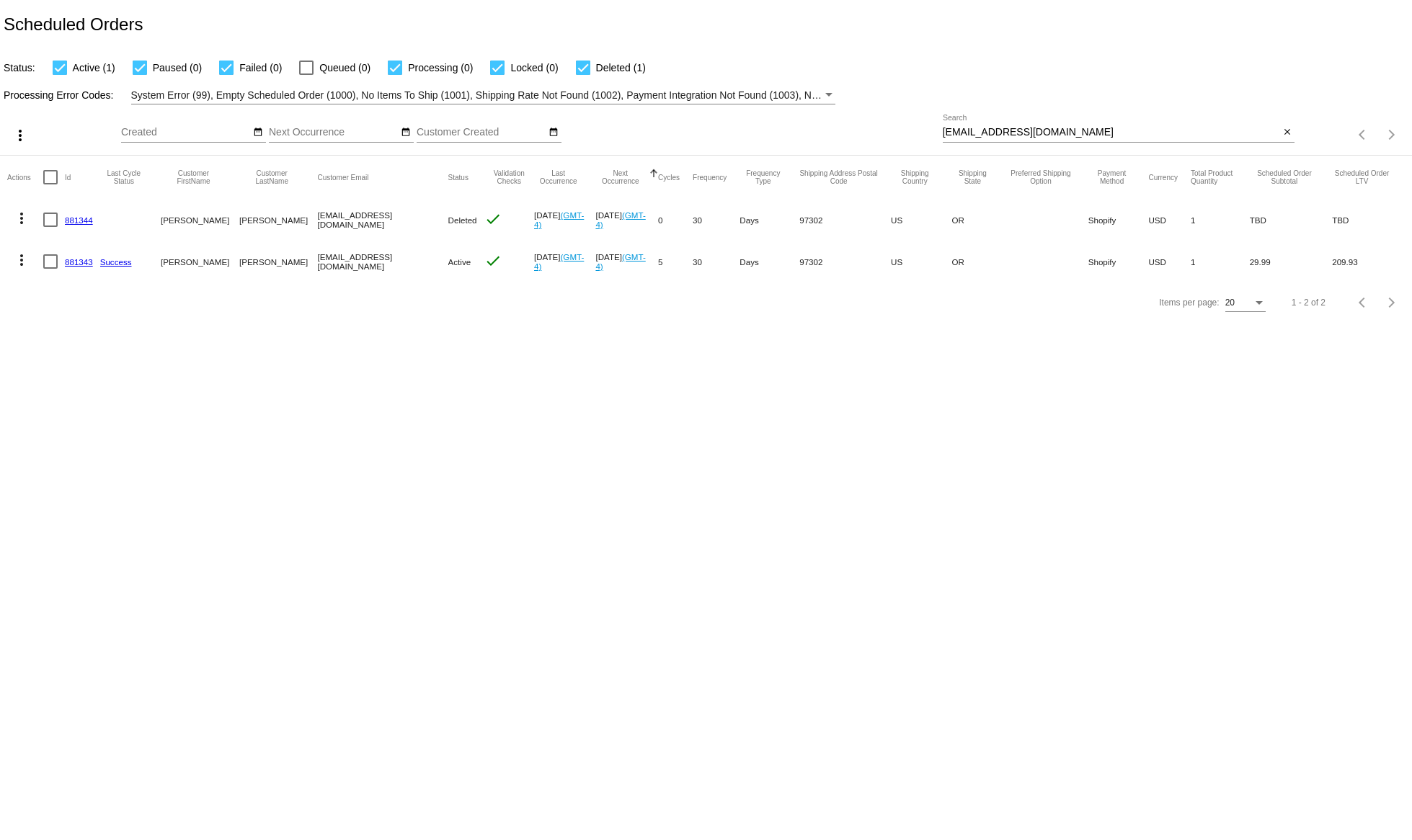
click at [21, 209] on button "more_vert" at bounding box center [22, 216] width 29 height 29
click at [21, 209] on div "info View Event Logs history View Cycles History edit View / Edit" at bounding box center [79, 273] width 143 height 143
click at [41, 316] on button "edit View / Edit" at bounding box center [79, 322] width 143 height 35
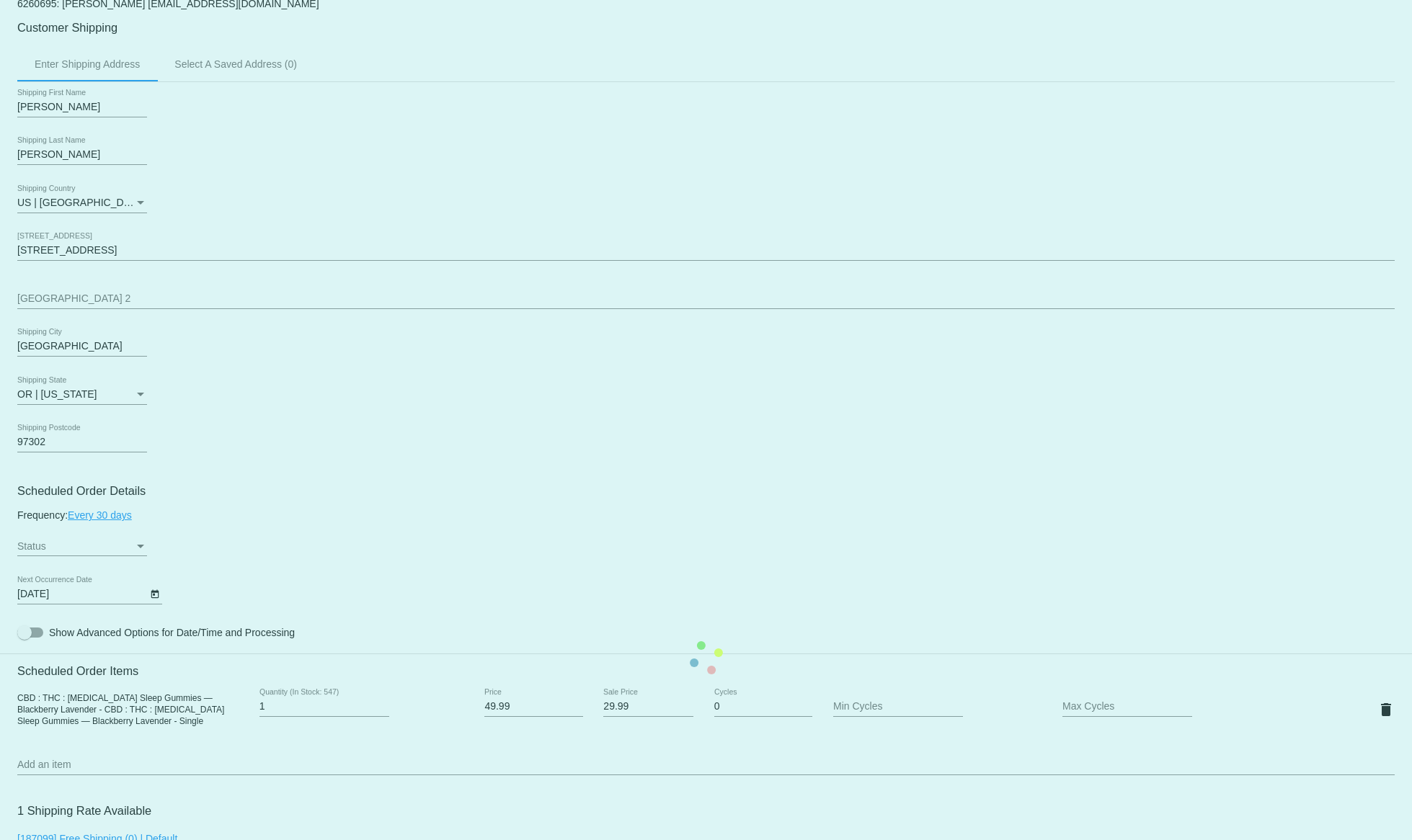
scroll to position [220, 0]
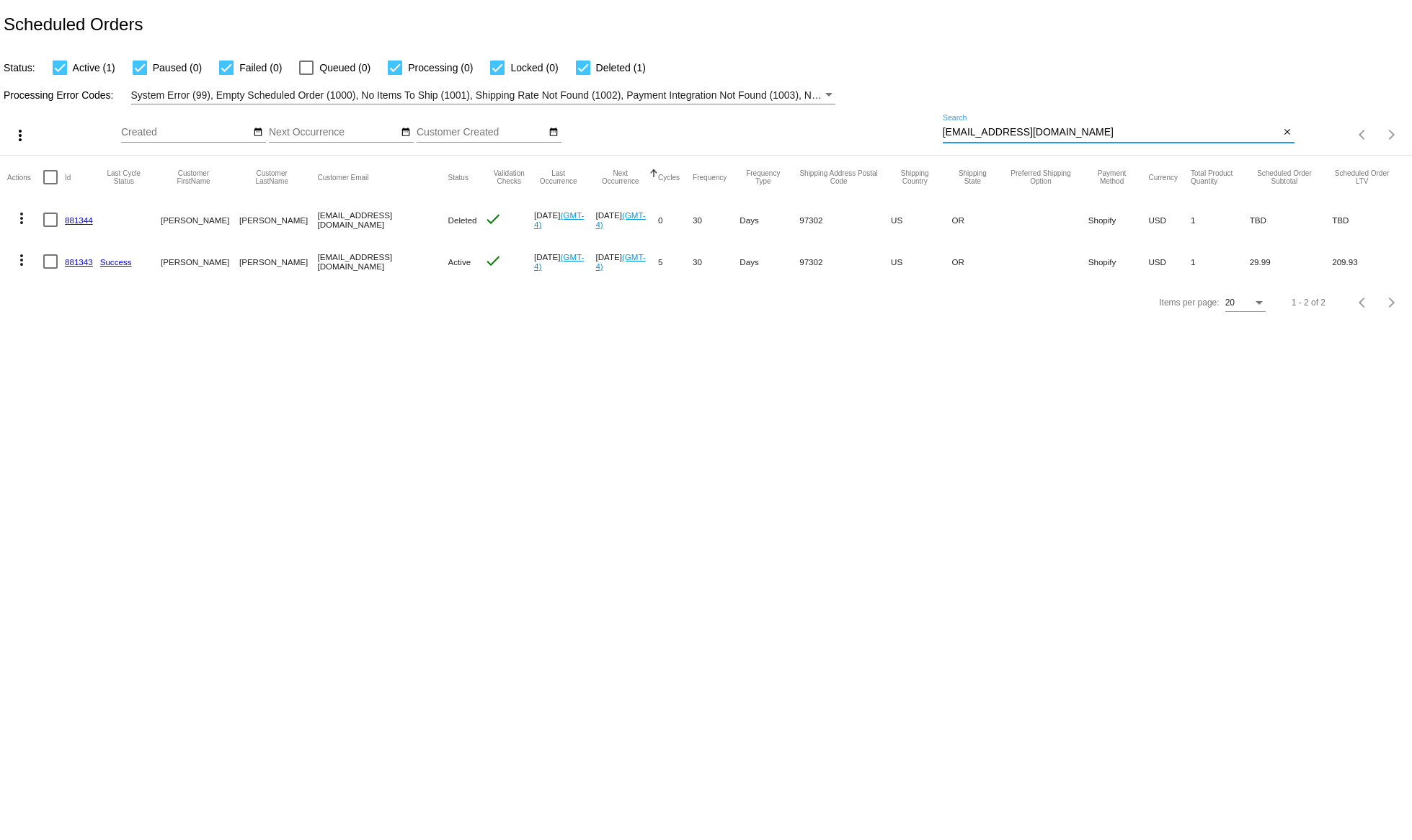
drag, startPoint x: 1064, startPoint y: 132, endPoint x: 891, endPoint y: 144, distance: 173.4
click at [943, 138] on input "[EMAIL_ADDRESS][DOMAIN_NAME]" at bounding box center [1111, 132] width 337 height 11
paste input "mroudebush"
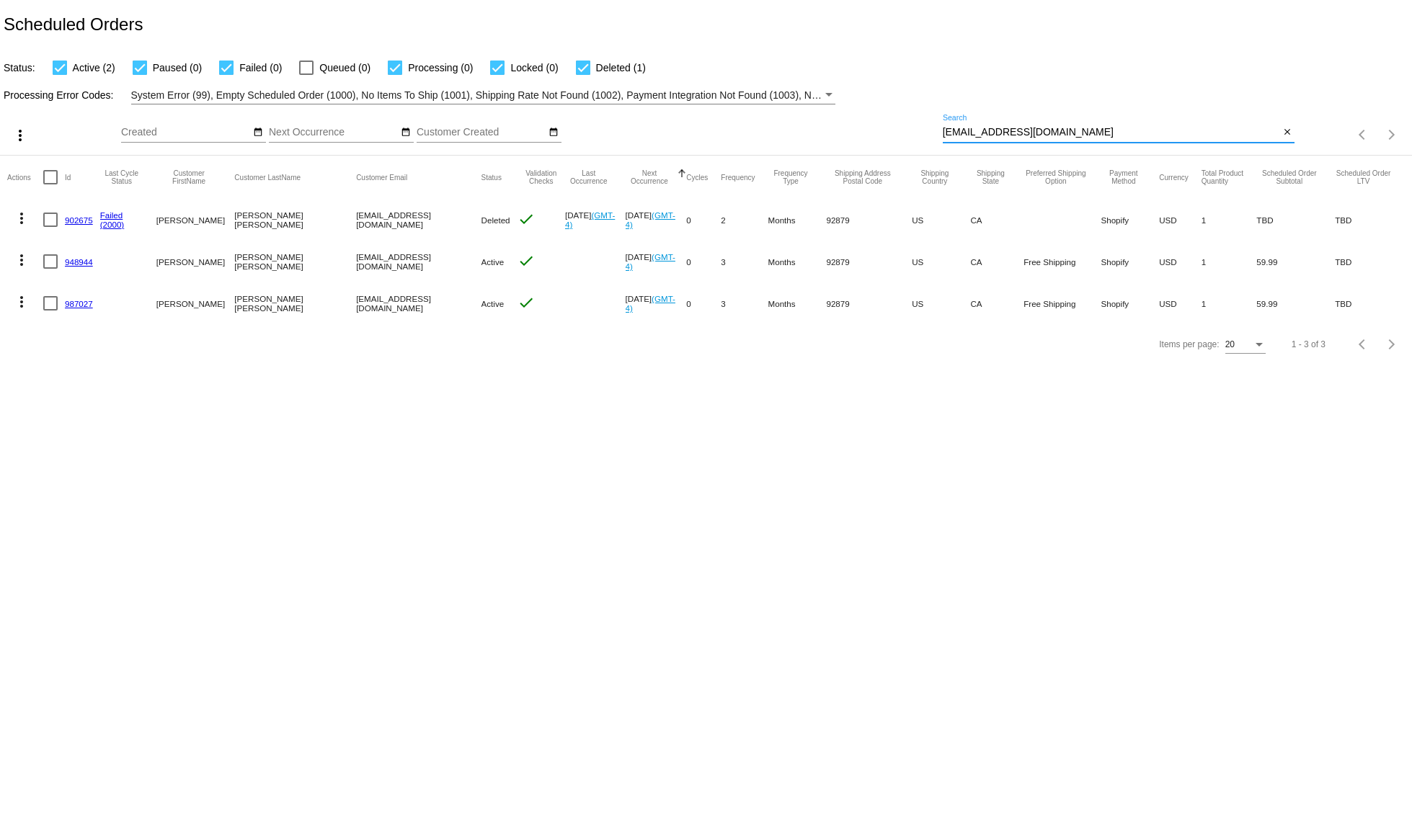
type input "mroudebush@gmail.com"
click at [15, 211] on mat-icon "more_vert" at bounding box center [21, 218] width 17 height 17
click at [83, 248] on span "View Event Logs" at bounding box center [87, 253] width 75 height 11
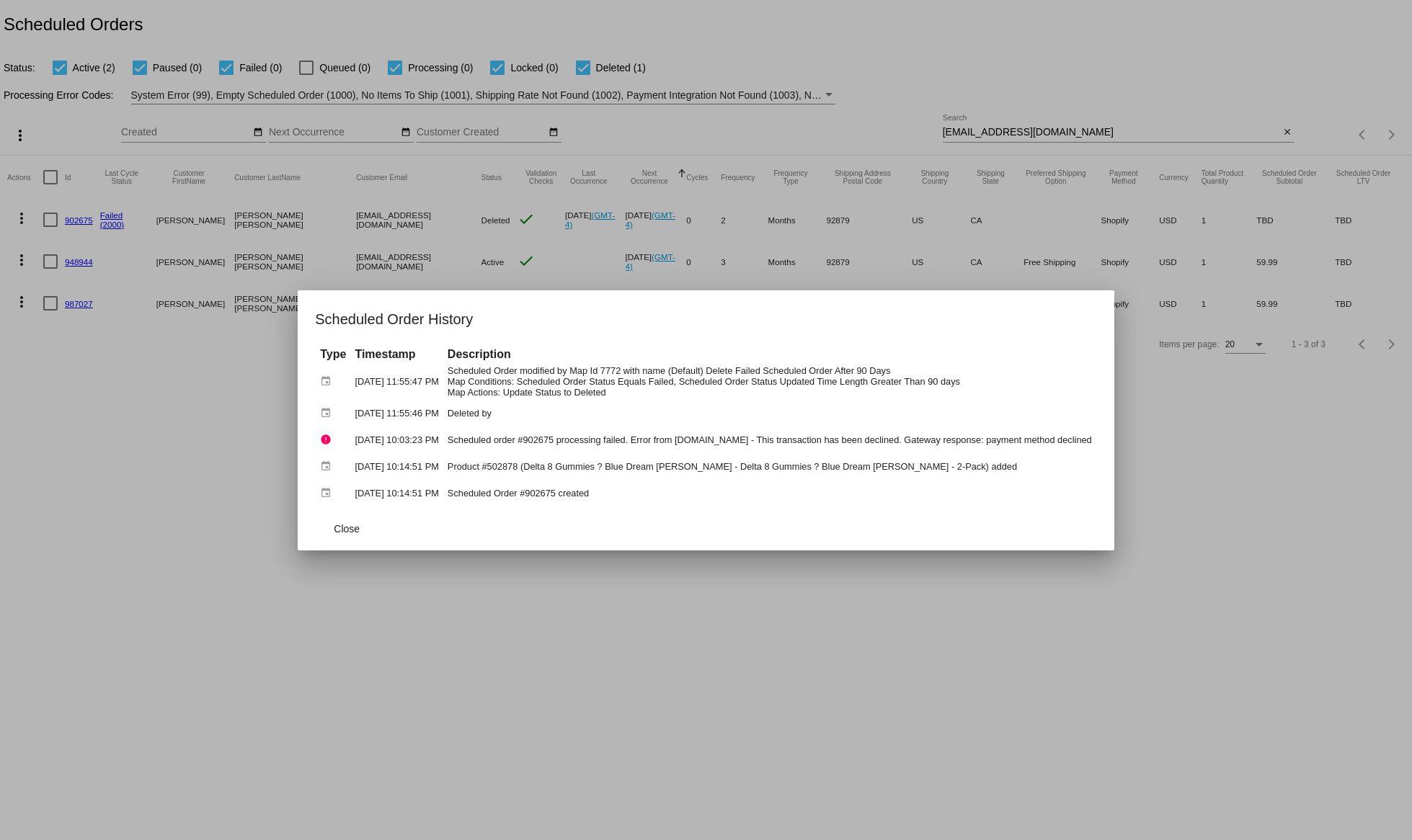
drag, startPoint x: 1280, startPoint y: 547, endPoint x: 1289, endPoint y: 513, distance: 35.2
click at [1281, 547] on div at bounding box center [706, 420] width 1412 height 840
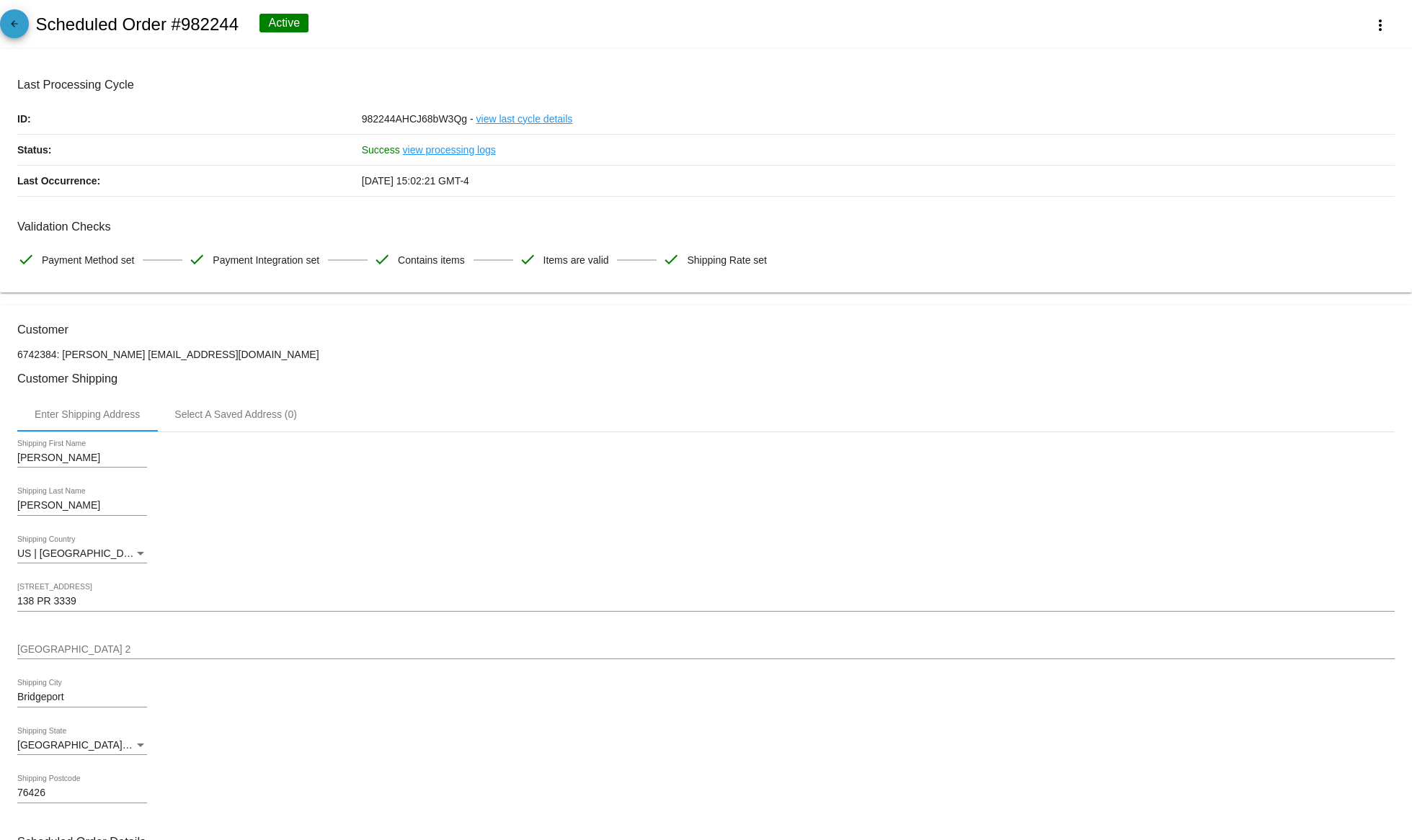
click at [14, 38] on span "arrow_back" at bounding box center [14, 26] width 17 height 35
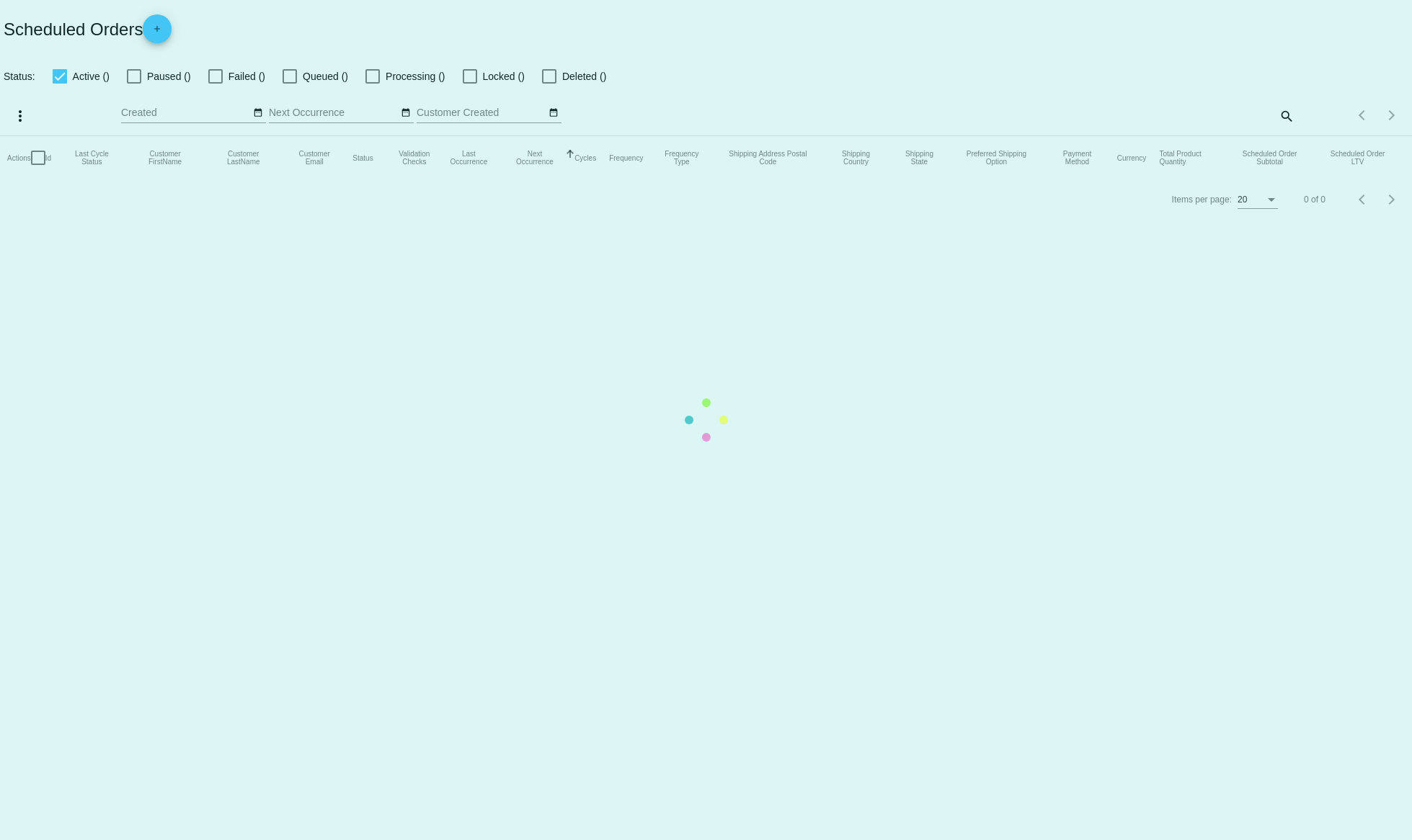
checkbox input "true"
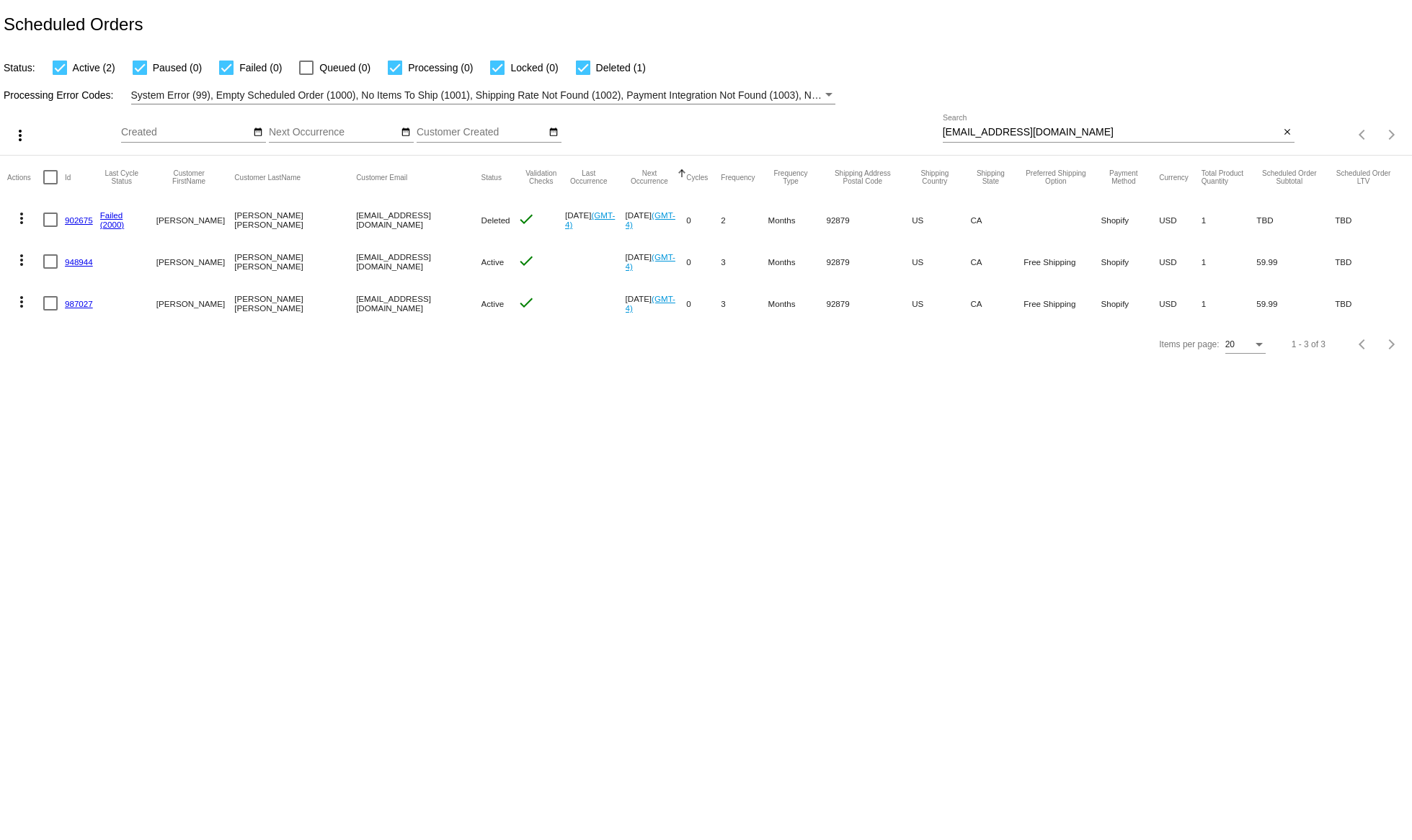
click at [1040, 131] on input "[EMAIL_ADDRESS][DOMAIN_NAME]" at bounding box center [1111, 132] width 337 height 11
paste input "client requested to cancel-AM"
type input "client requested to cancel-AM"
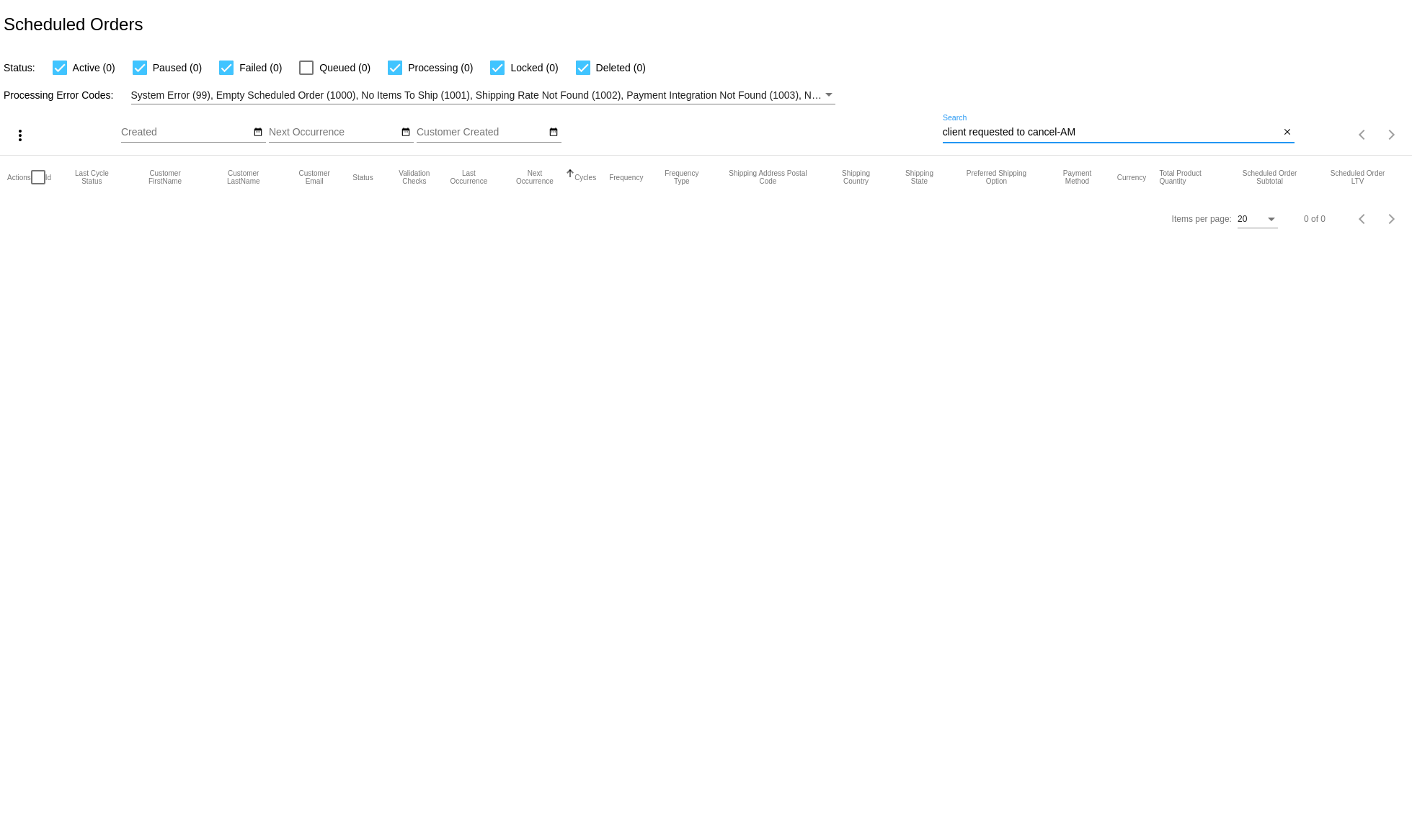
drag, startPoint x: 1076, startPoint y: 130, endPoint x: 924, endPoint y: 126, distance: 152.1
click at [943, 127] on input "client requested to cancel-AM" at bounding box center [1111, 132] width 337 height 11
paste input "[EMAIL_ADDRESS][DOMAIN_NAME]"
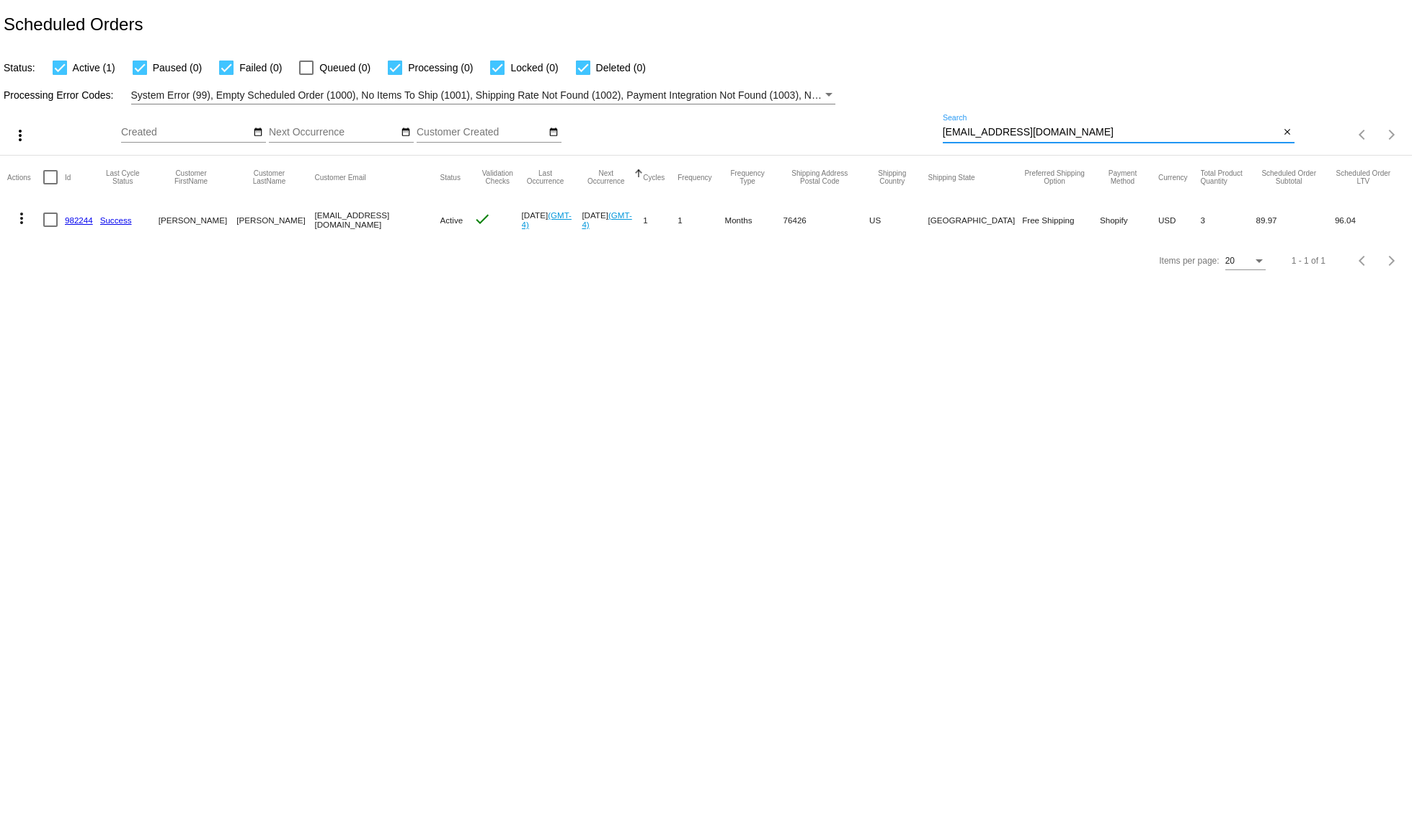
type input "[EMAIL_ADDRESS][DOMAIN_NAME]"
click at [26, 215] on mat-icon "more_vert" at bounding box center [21, 218] width 17 height 17
click at [48, 250] on button "info View Event Logs" at bounding box center [79, 253] width 143 height 35
